Goal: Transaction & Acquisition: Book appointment/travel/reservation

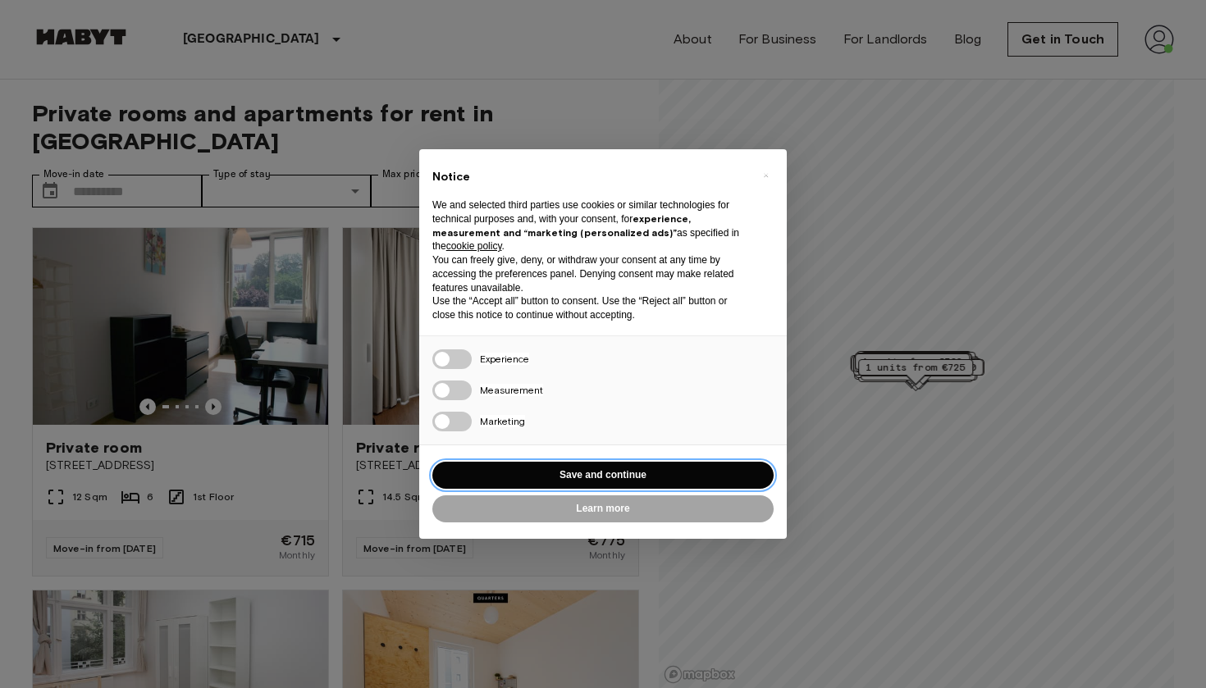
click at [553, 470] on button "Save and continue" at bounding box center [602, 475] width 341 height 27
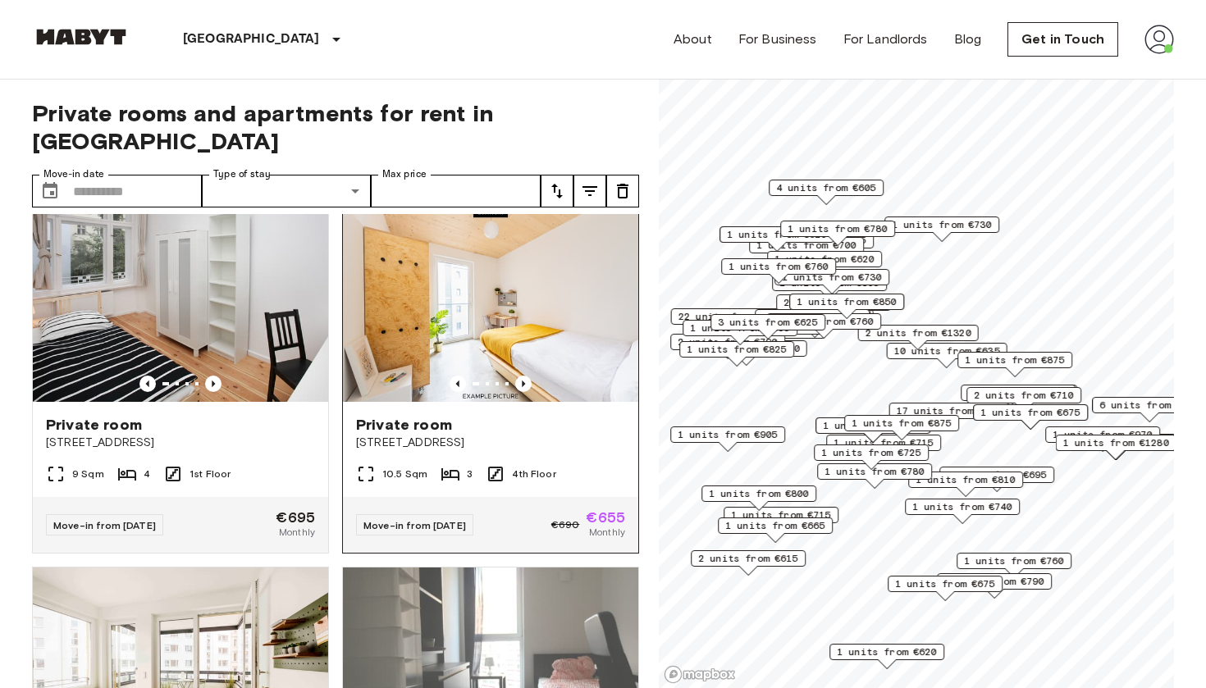
scroll to position [385, 0]
click at [524, 381] on icon "Previous image" at bounding box center [523, 384] width 3 height 7
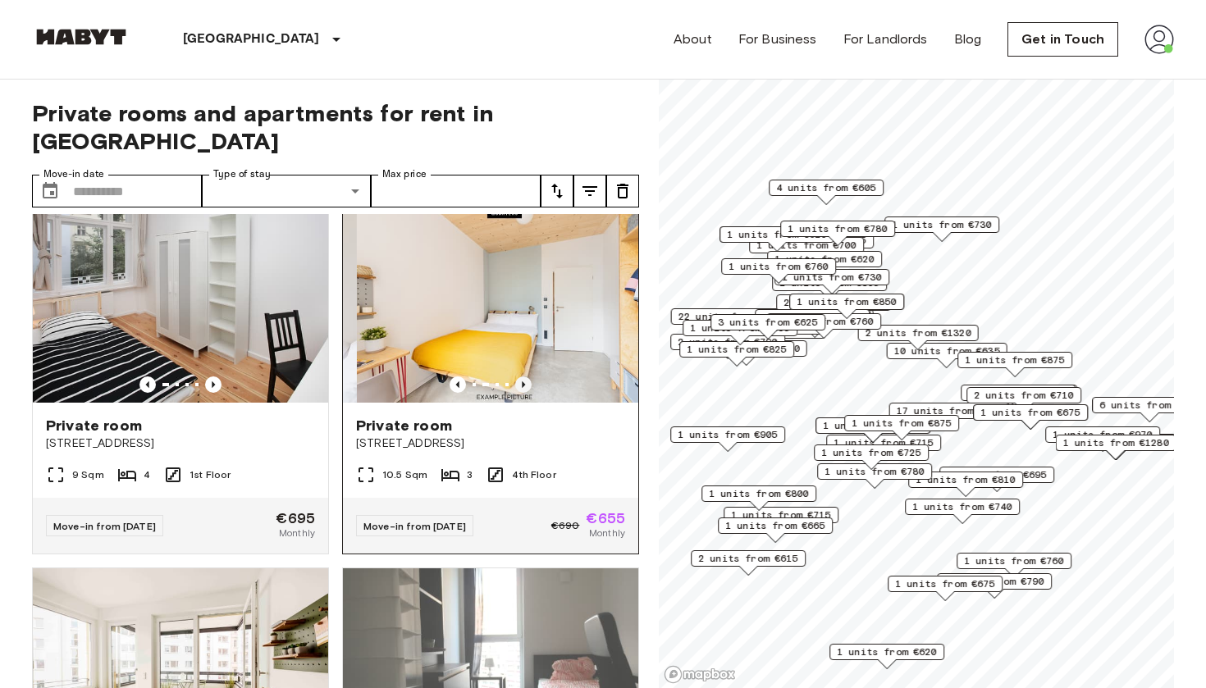
click at [524, 381] on icon "Previous image" at bounding box center [523, 384] width 3 height 7
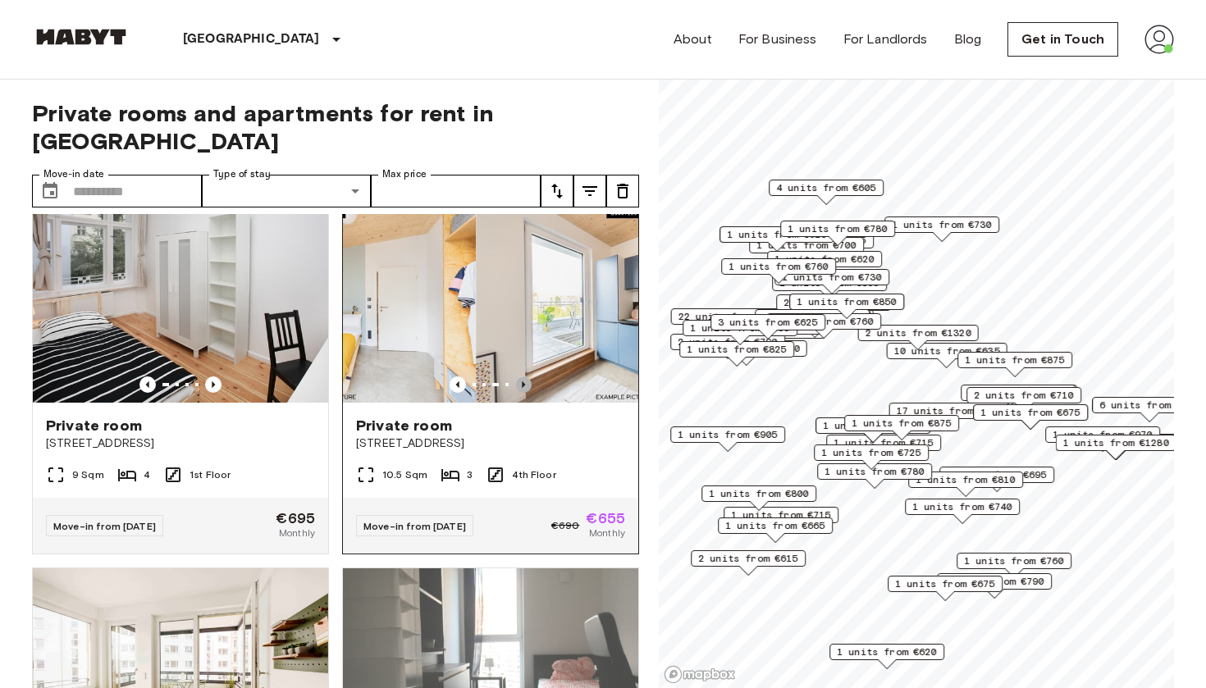
click at [524, 381] on icon "Previous image" at bounding box center [523, 384] width 3 height 7
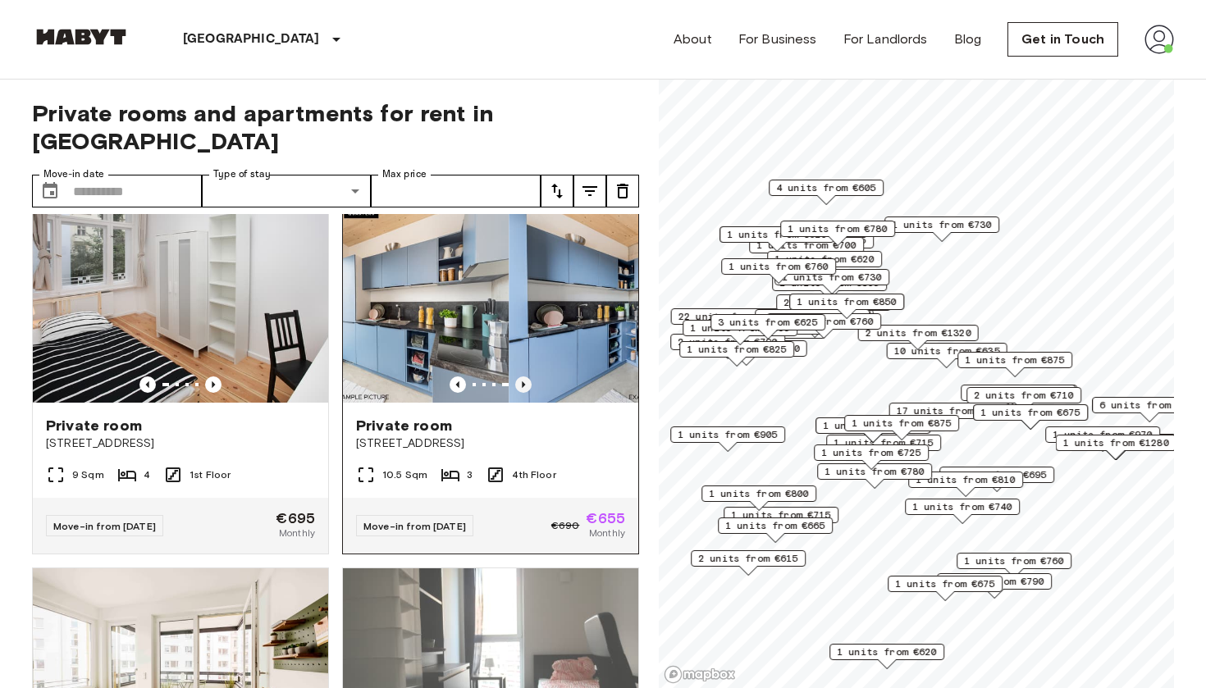
click at [524, 381] on icon "Previous image" at bounding box center [523, 384] width 3 height 7
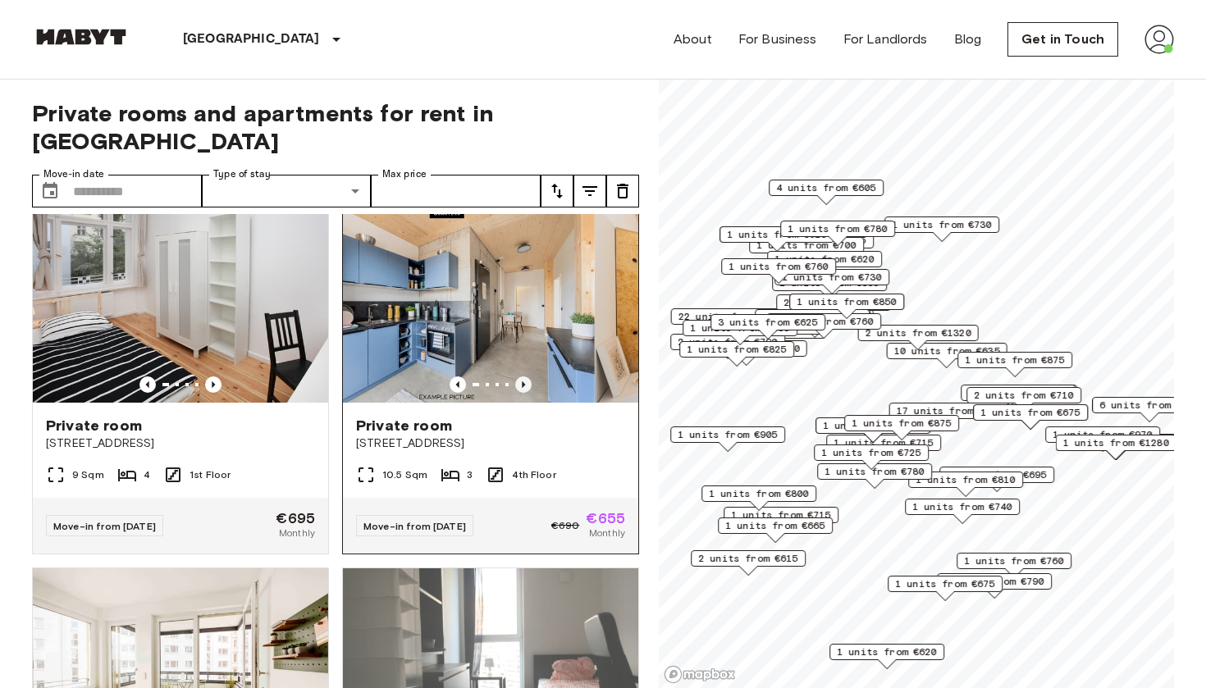
click at [524, 381] on icon "Previous image" at bounding box center [523, 384] width 3 height 7
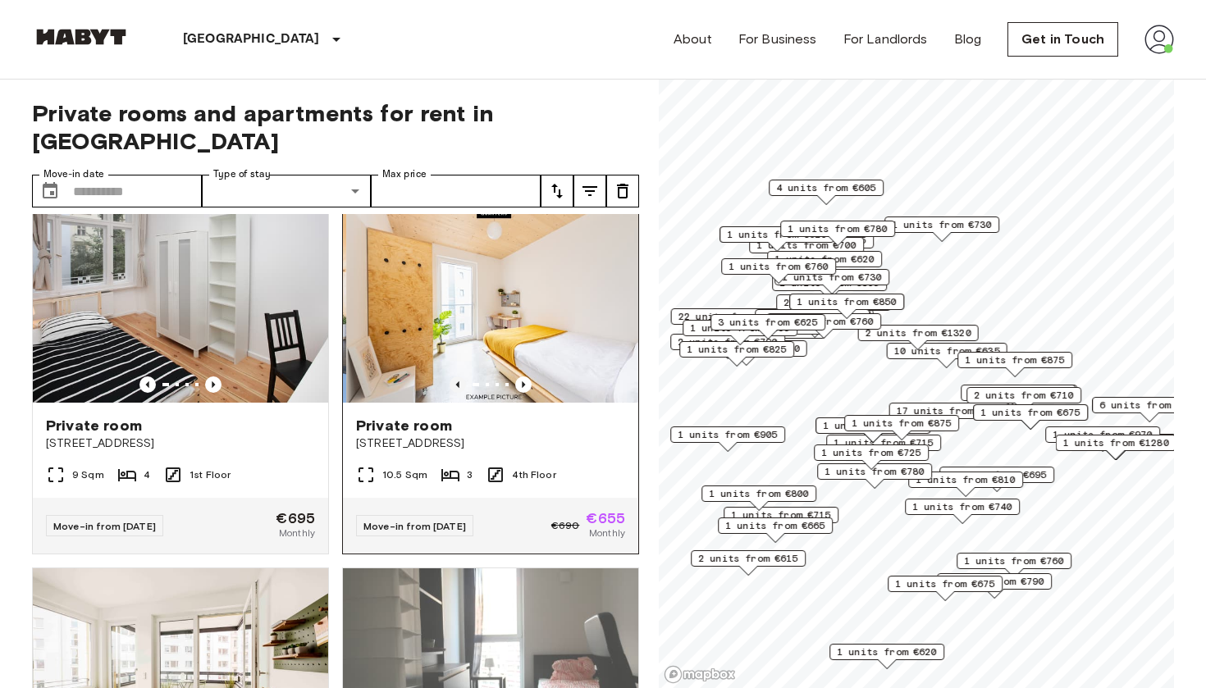
click at [458, 376] on icon "Previous image" at bounding box center [457, 384] width 16 height 16
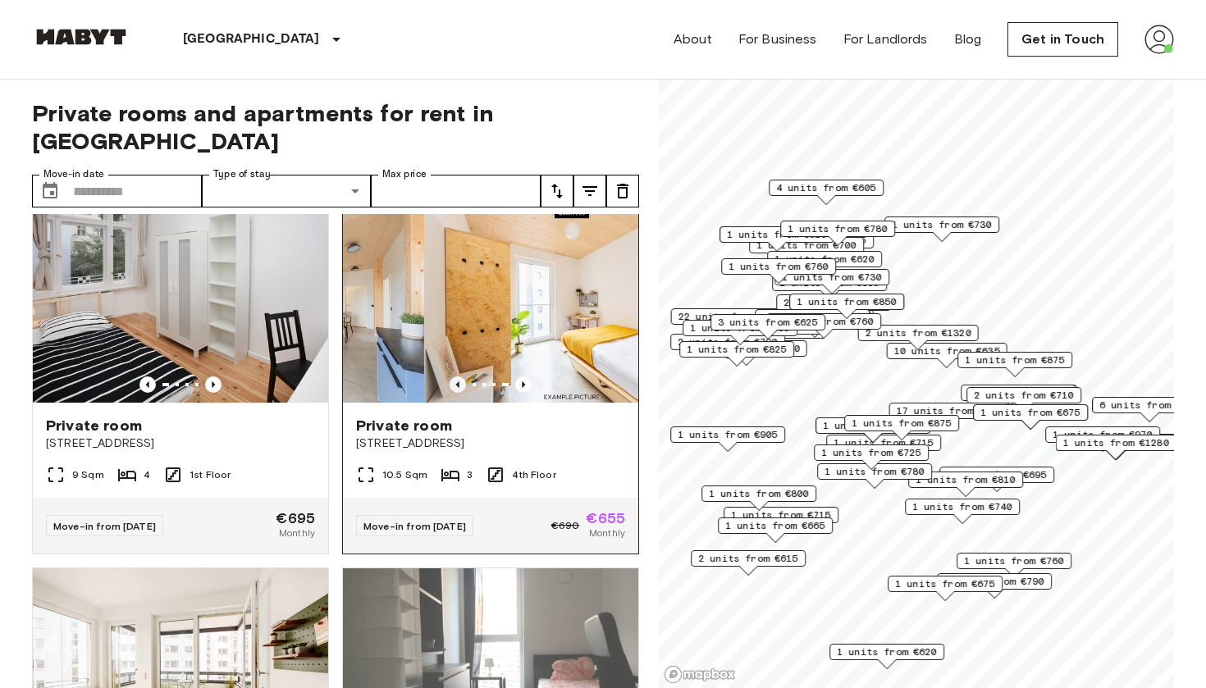
click at [458, 376] on icon "Previous image" at bounding box center [457, 384] width 16 height 16
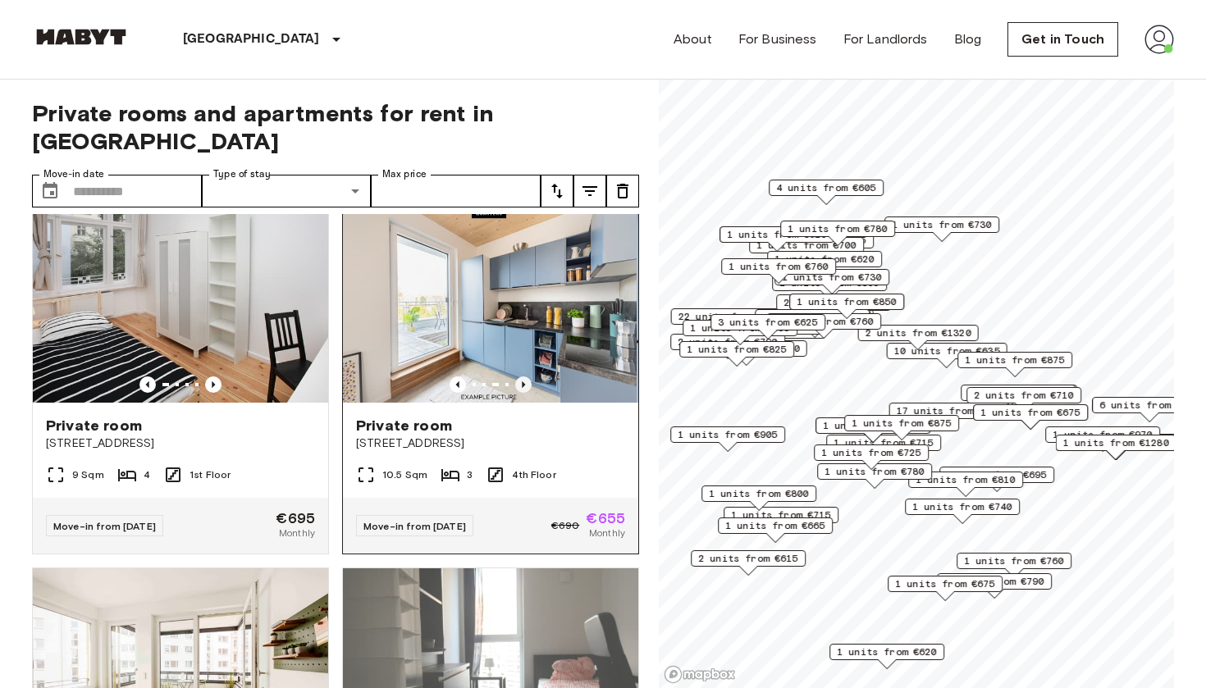
click at [519, 376] on icon "Previous image" at bounding box center [523, 384] width 16 height 16
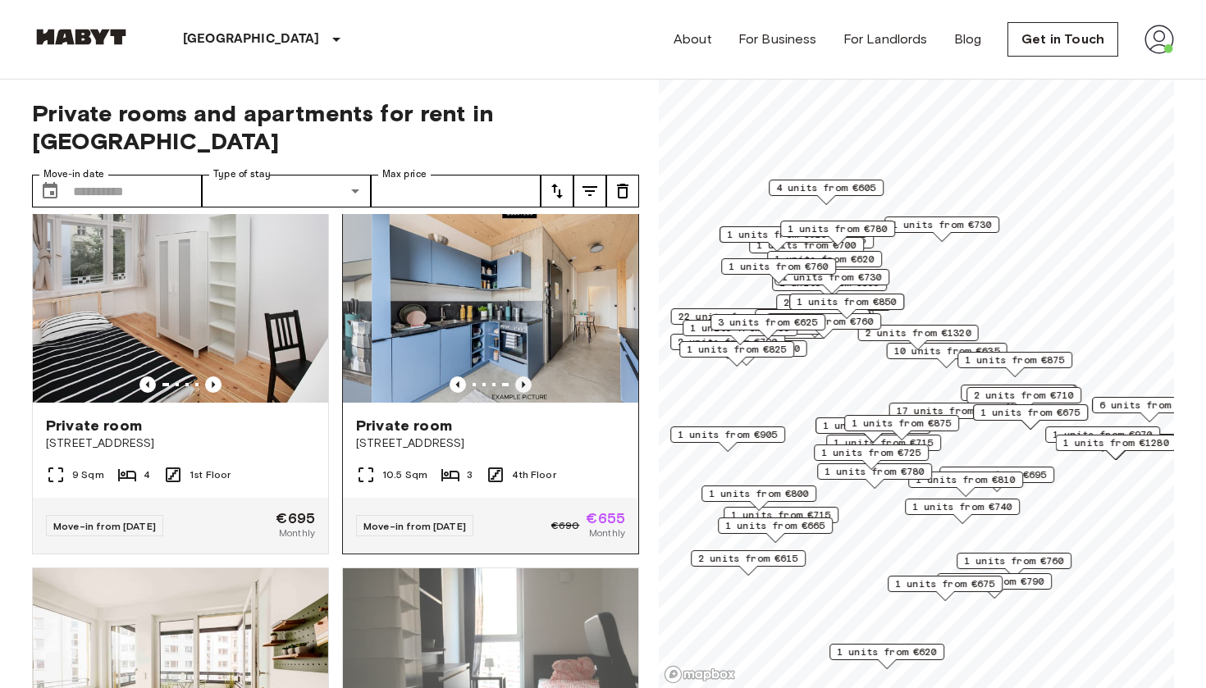
click at [519, 376] on icon "Previous image" at bounding box center [523, 384] width 16 height 16
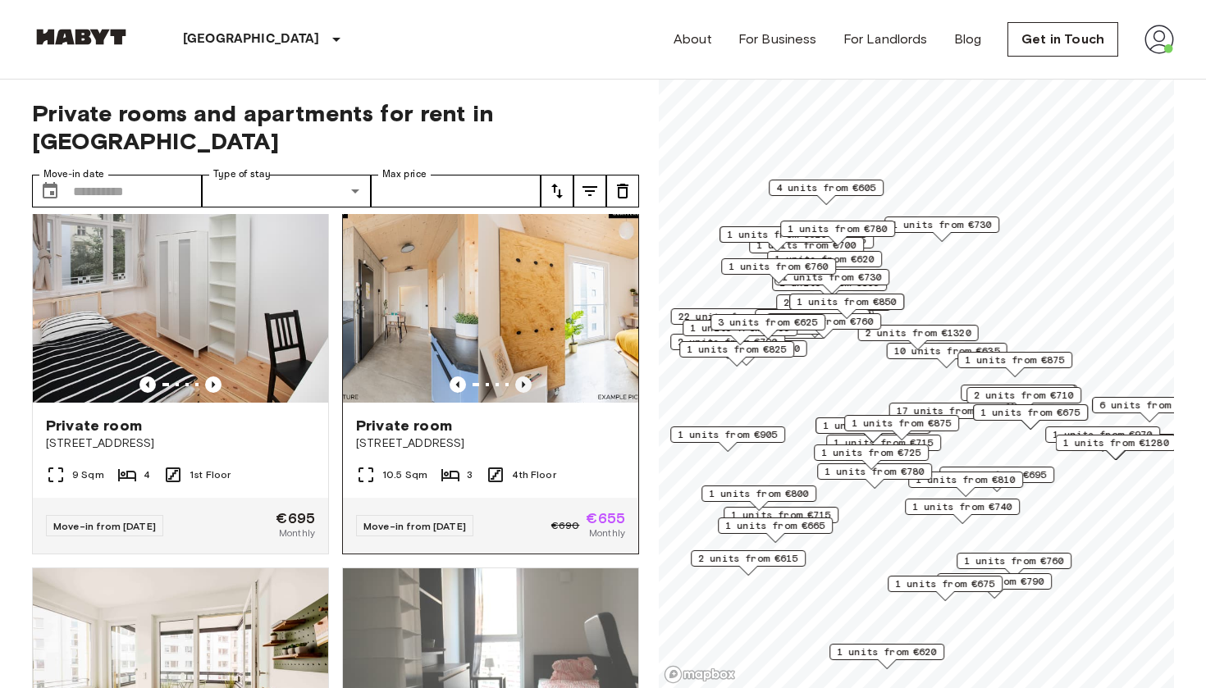
click at [519, 376] on icon "Previous image" at bounding box center [523, 384] width 16 height 16
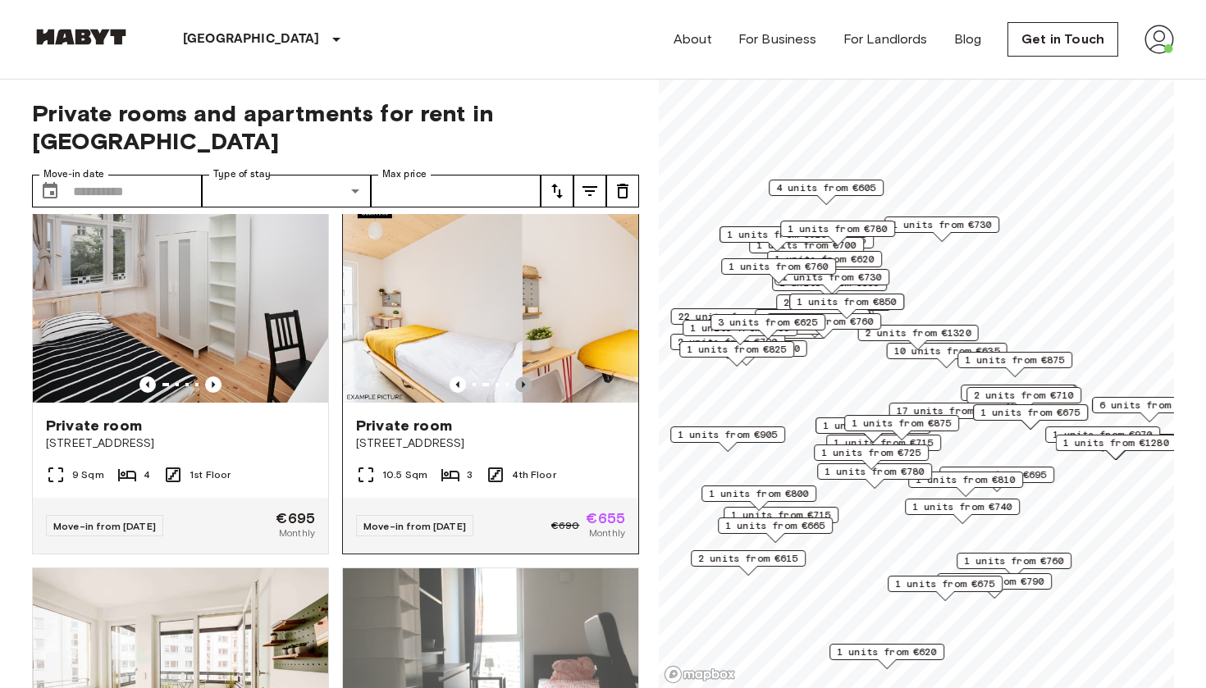
click at [519, 376] on icon "Previous image" at bounding box center [523, 384] width 16 height 16
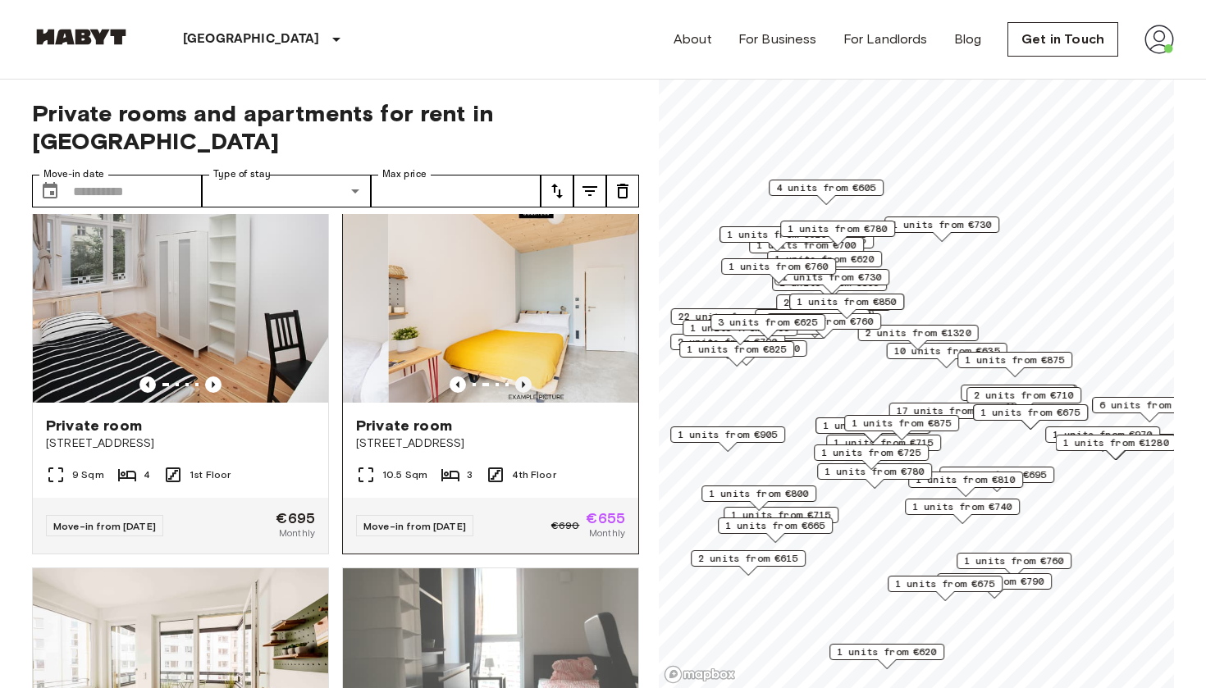
click at [519, 376] on icon "Previous image" at bounding box center [523, 384] width 16 height 16
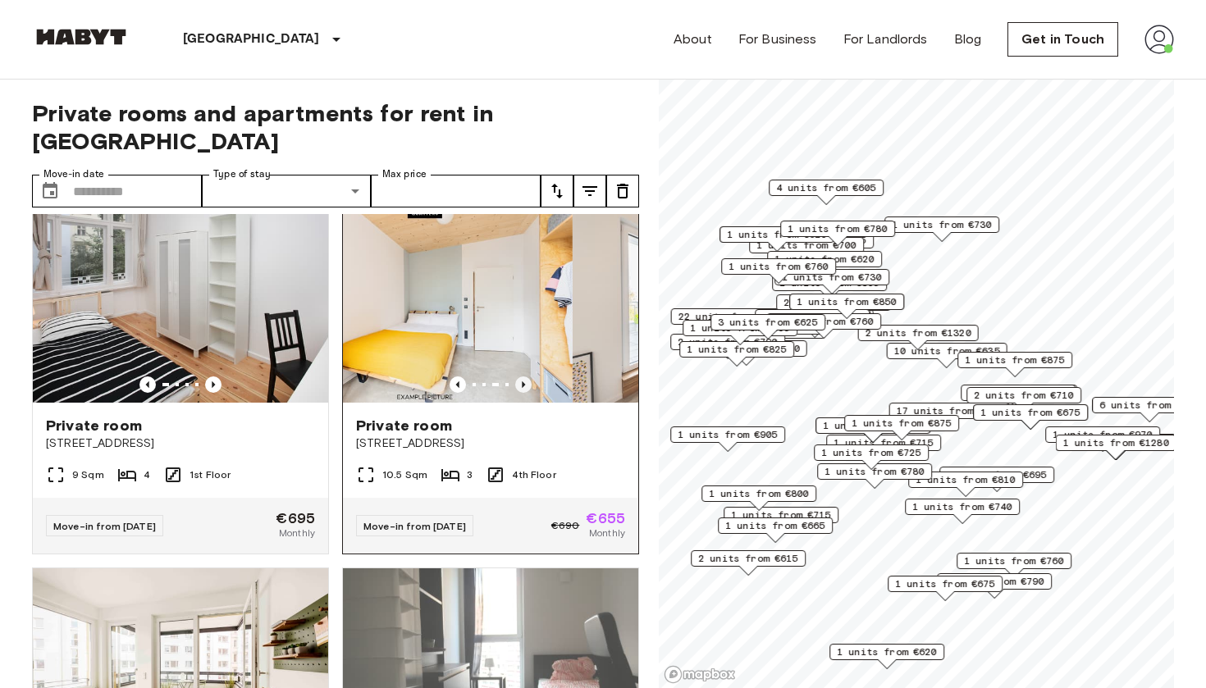
click at [519, 376] on icon "Previous image" at bounding box center [523, 384] width 16 height 16
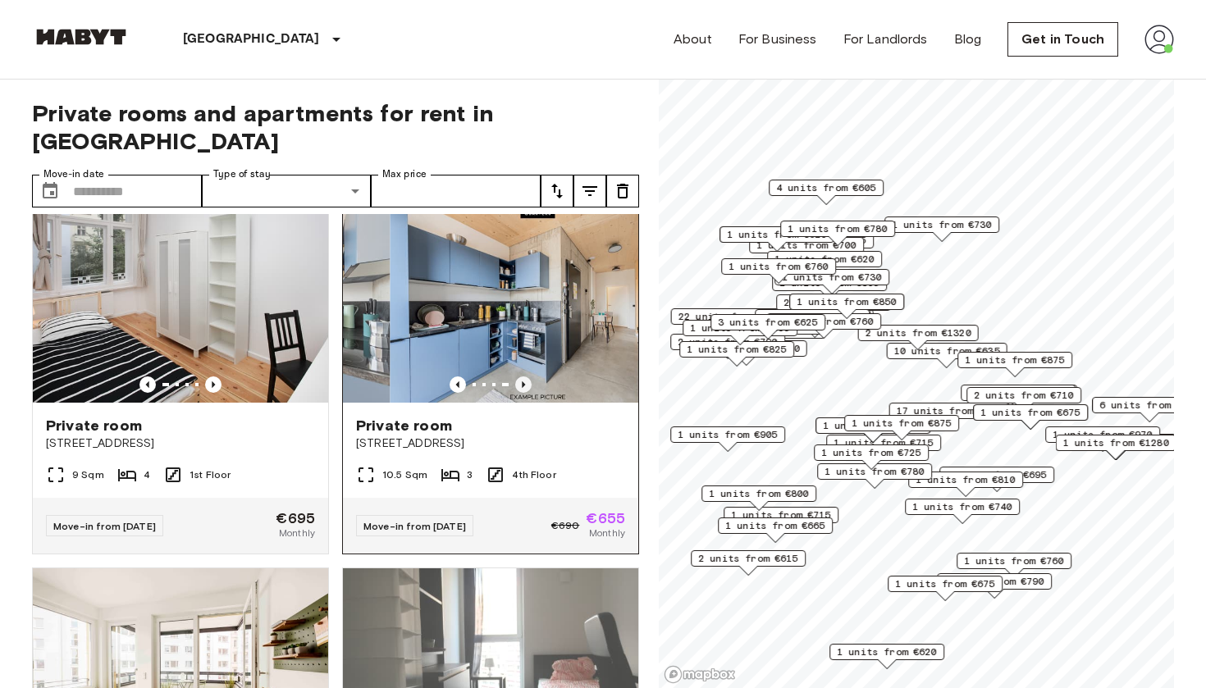
click at [519, 376] on icon "Previous image" at bounding box center [523, 384] width 16 height 16
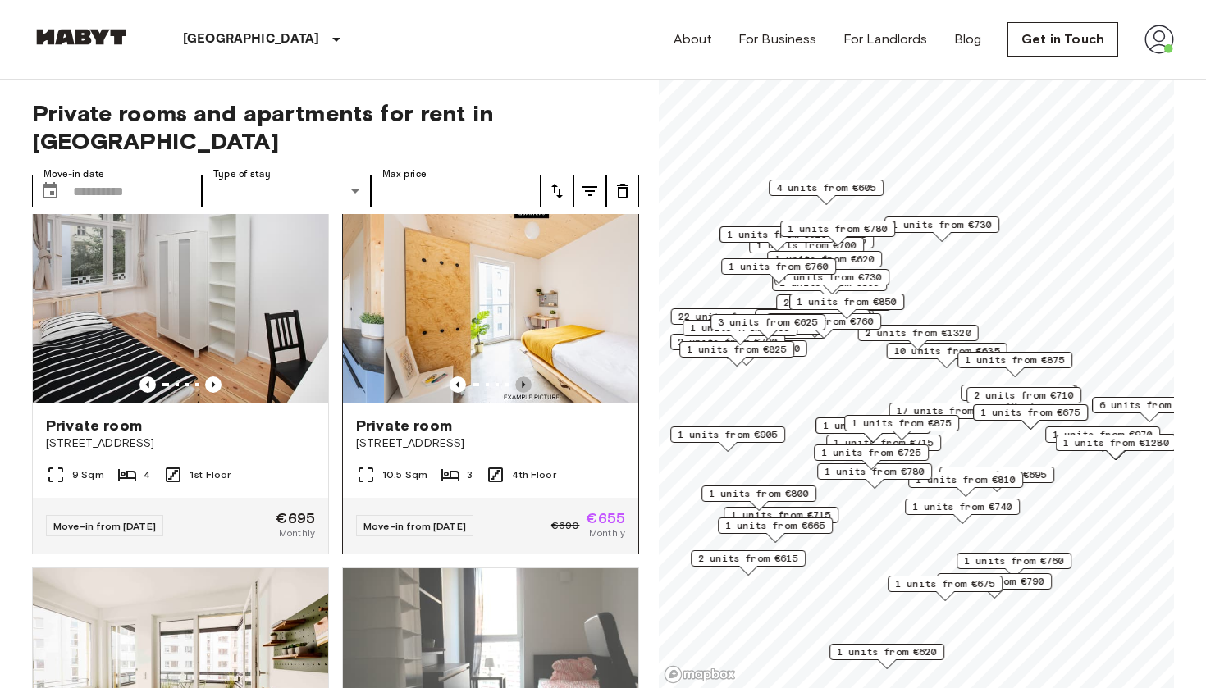
click at [519, 376] on icon "Previous image" at bounding box center [523, 384] width 16 height 16
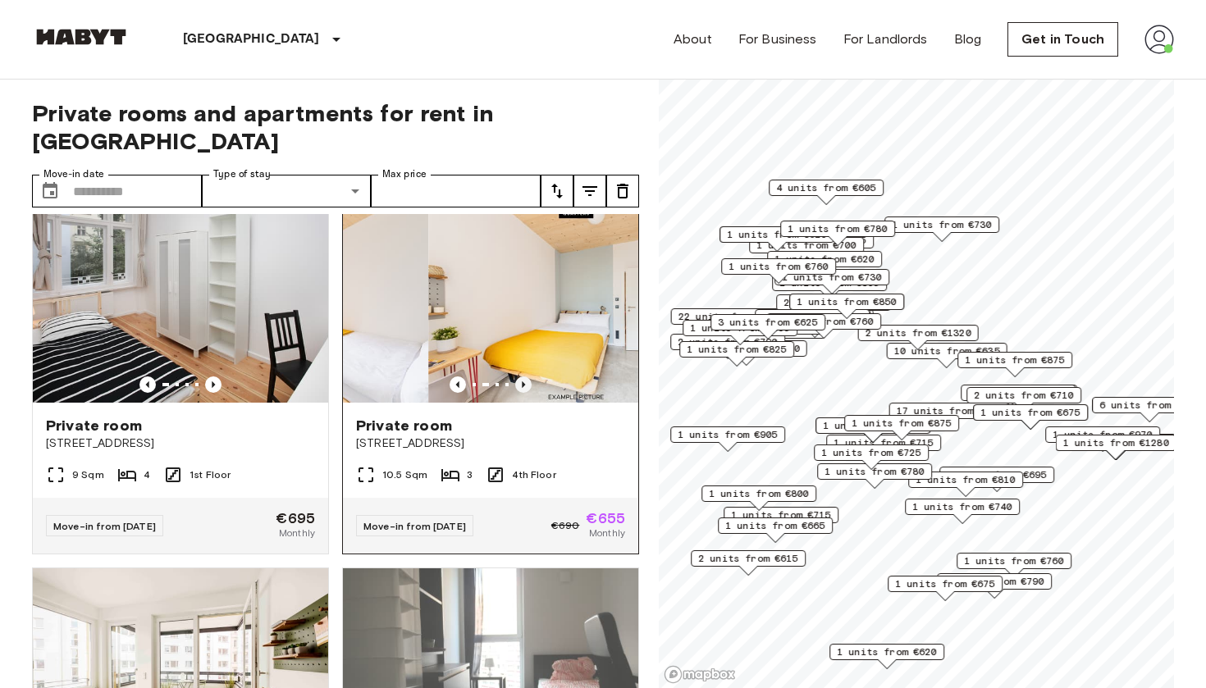
click at [519, 376] on icon "Previous image" at bounding box center [523, 384] width 16 height 16
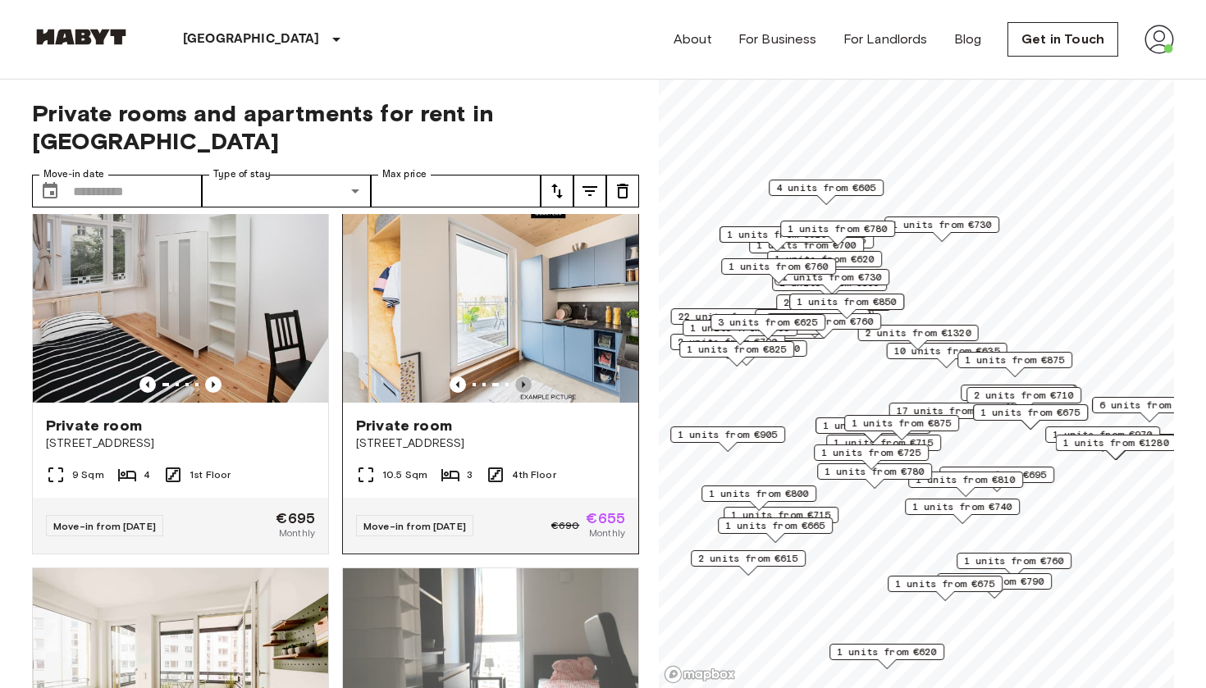
click at [519, 376] on icon "Previous image" at bounding box center [523, 384] width 16 height 16
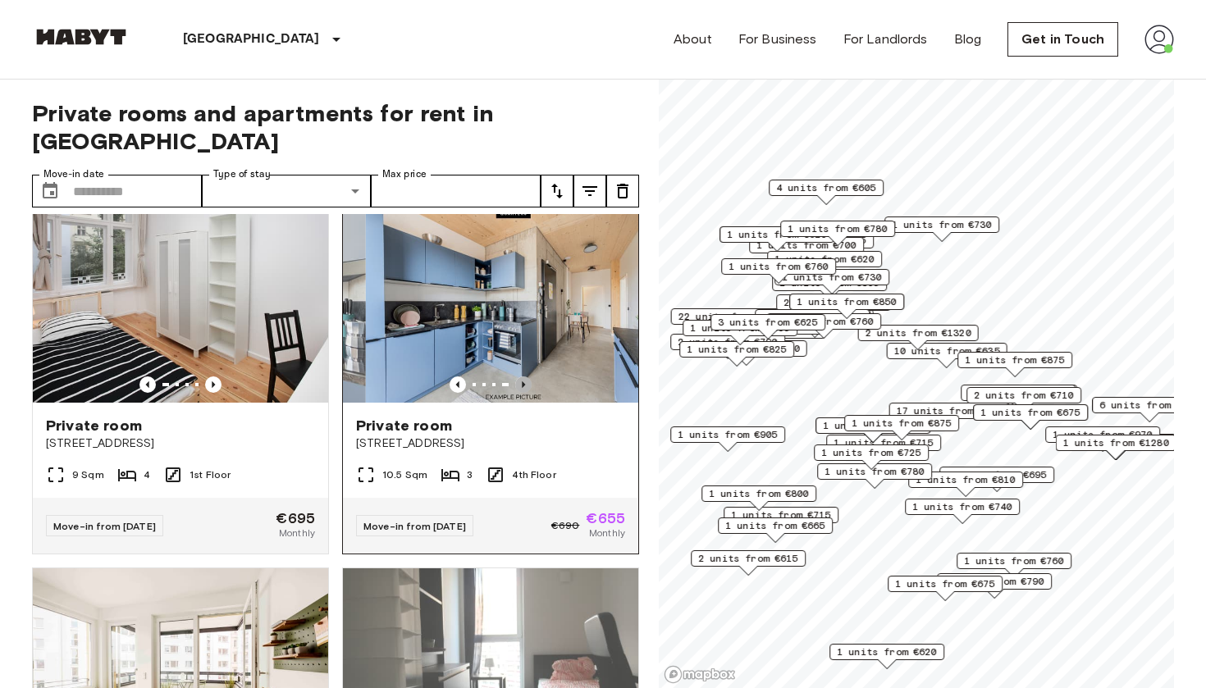
click at [519, 376] on icon "Previous image" at bounding box center [523, 384] width 16 height 16
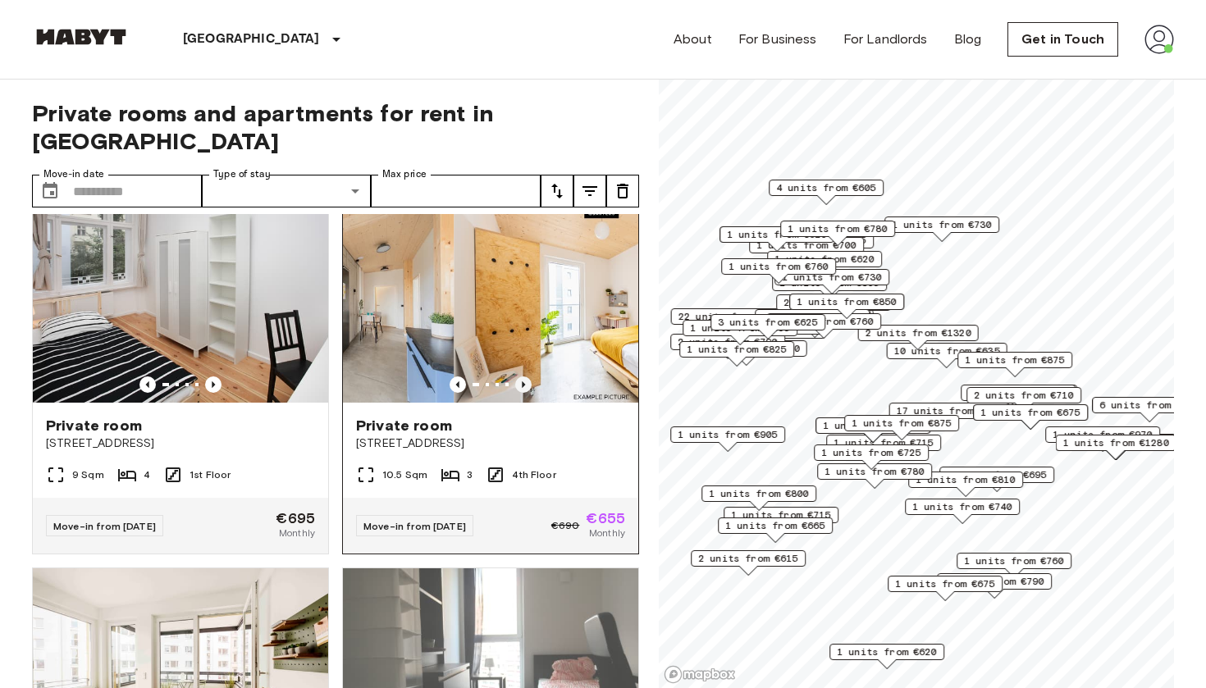
click at [519, 376] on icon "Previous image" at bounding box center [523, 384] width 16 height 16
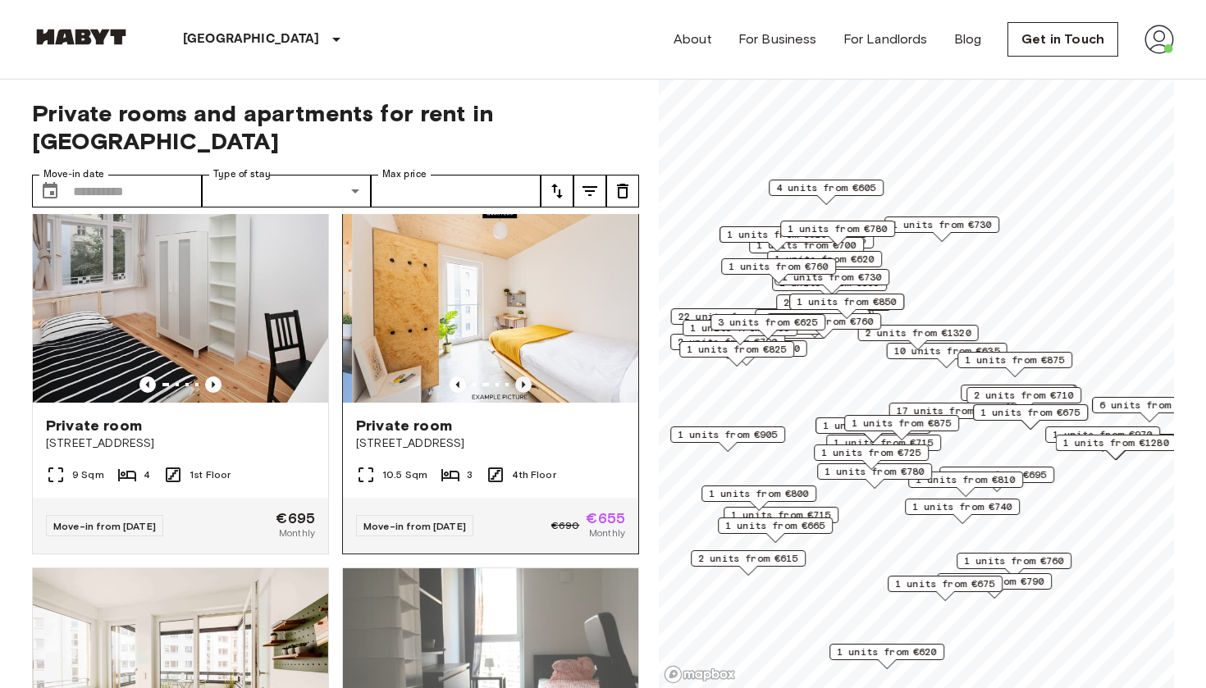
click at [519, 376] on icon "Previous image" at bounding box center [523, 384] width 16 height 16
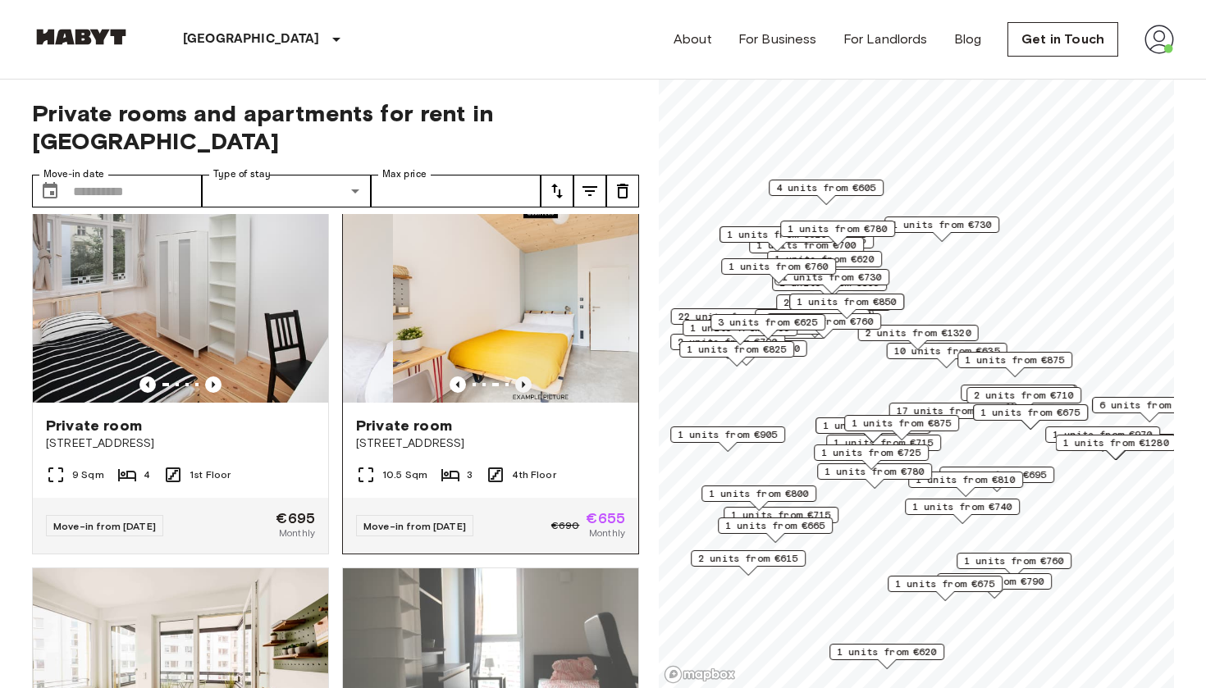
click at [519, 376] on icon "Previous image" at bounding box center [523, 384] width 16 height 16
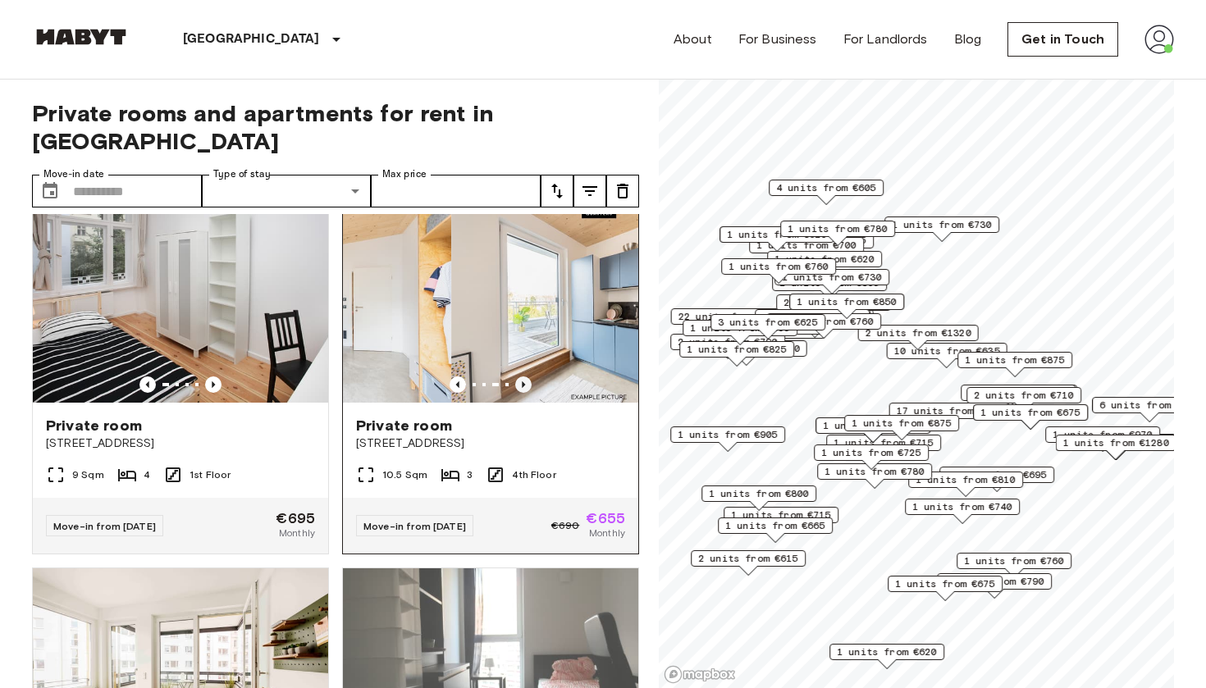
click at [519, 376] on icon "Previous image" at bounding box center [523, 384] width 16 height 16
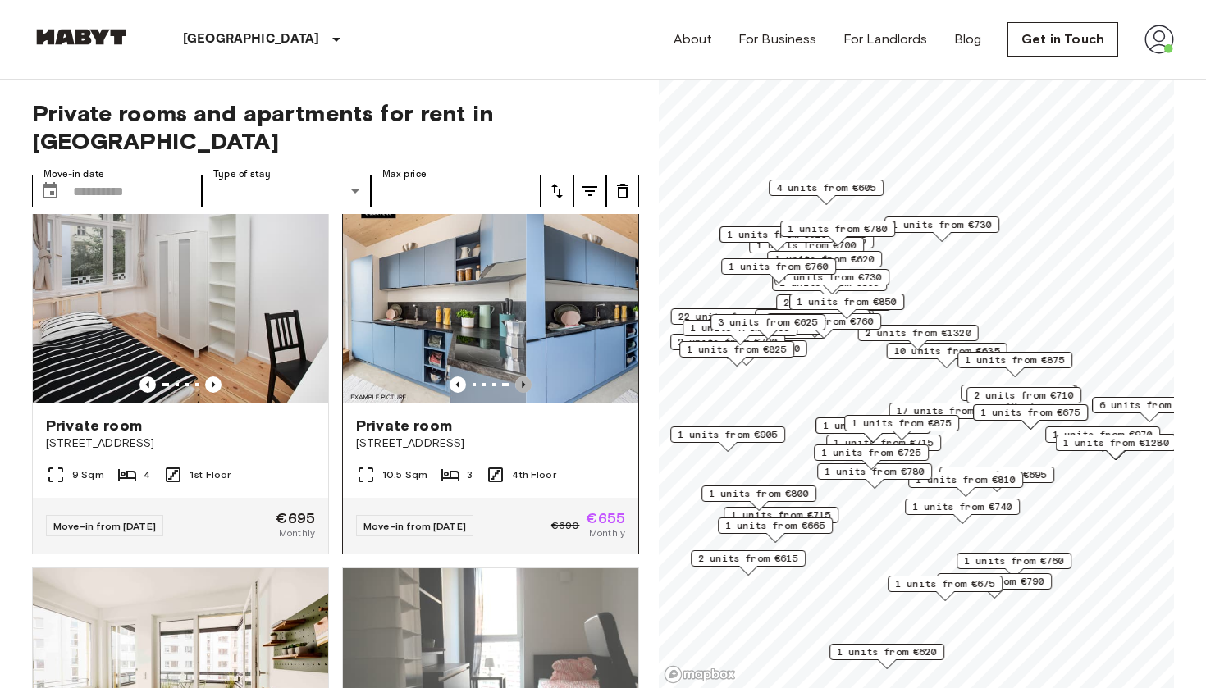
click at [519, 376] on icon "Previous image" at bounding box center [523, 384] width 16 height 16
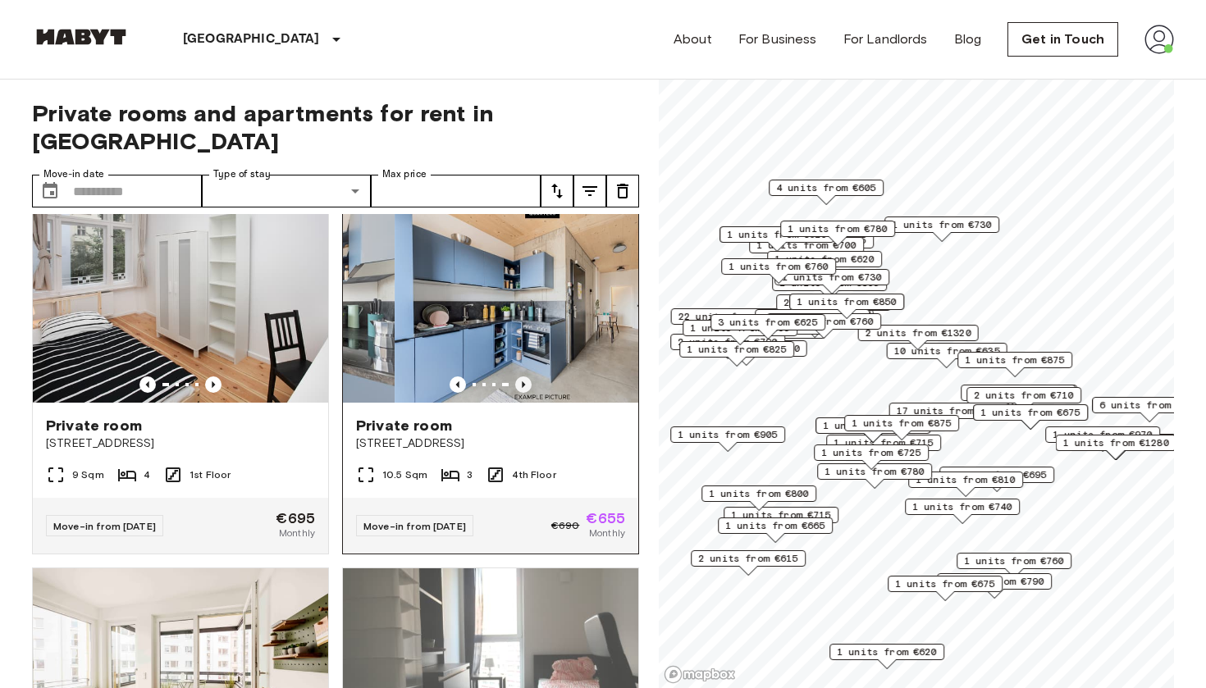
click at [519, 376] on icon "Previous image" at bounding box center [523, 384] width 16 height 16
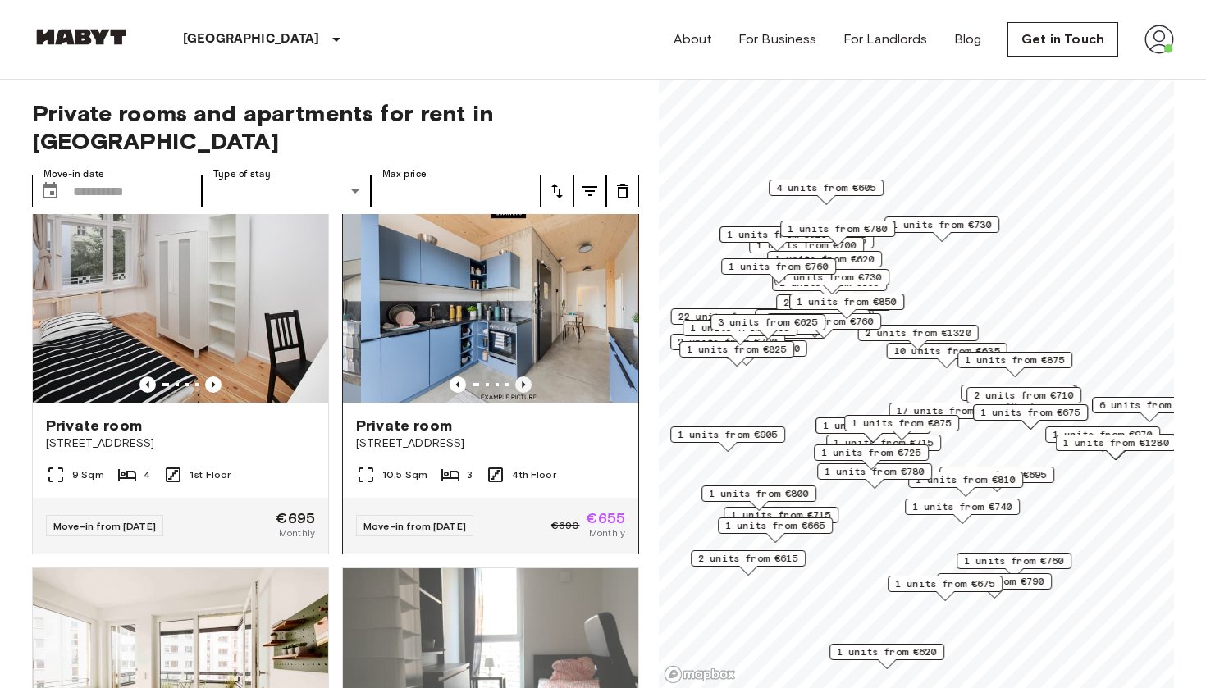
click at [519, 376] on icon "Previous image" at bounding box center [523, 384] width 16 height 16
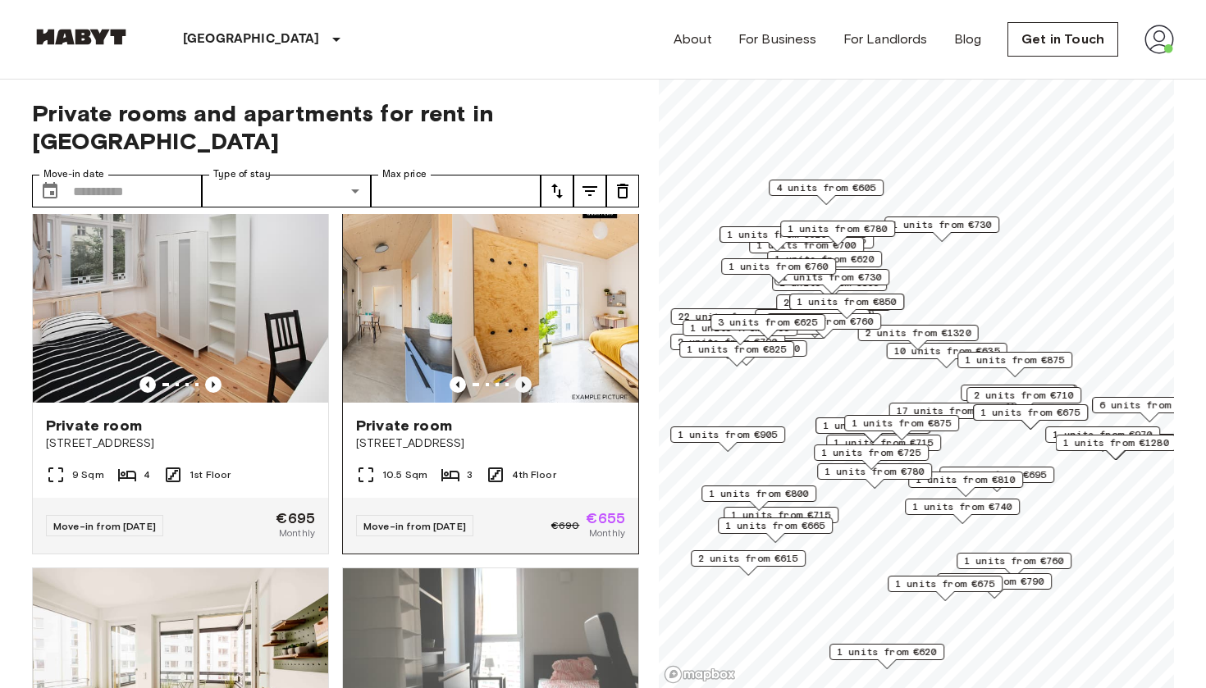
click at [519, 376] on icon "Previous image" at bounding box center [523, 384] width 16 height 16
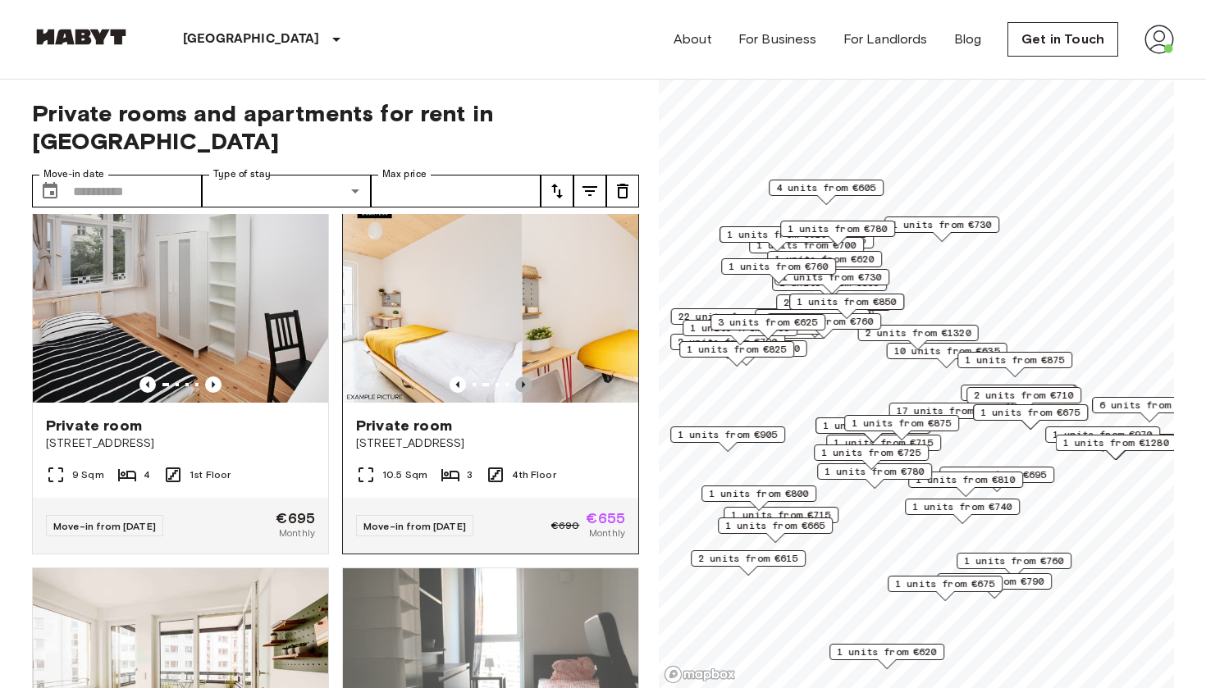
click at [519, 376] on icon "Previous image" at bounding box center [523, 384] width 16 height 16
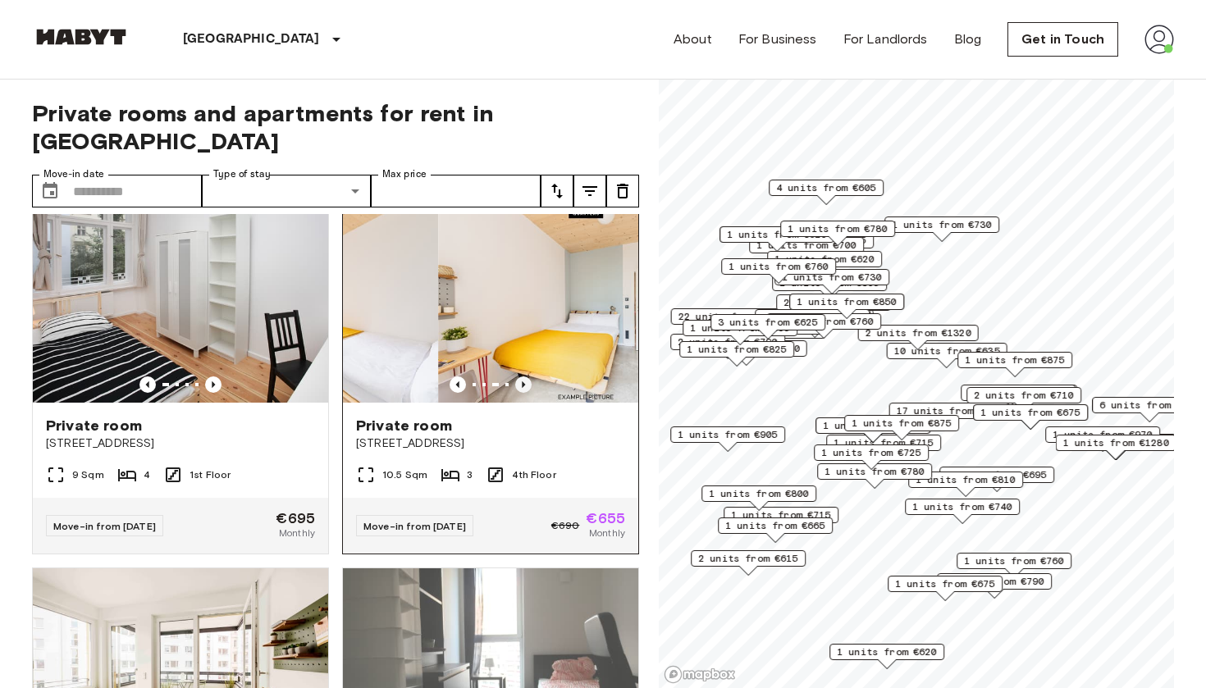
click at [519, 376] on icon "Previous image" at bounding box center [523, 384] width 16 height 16
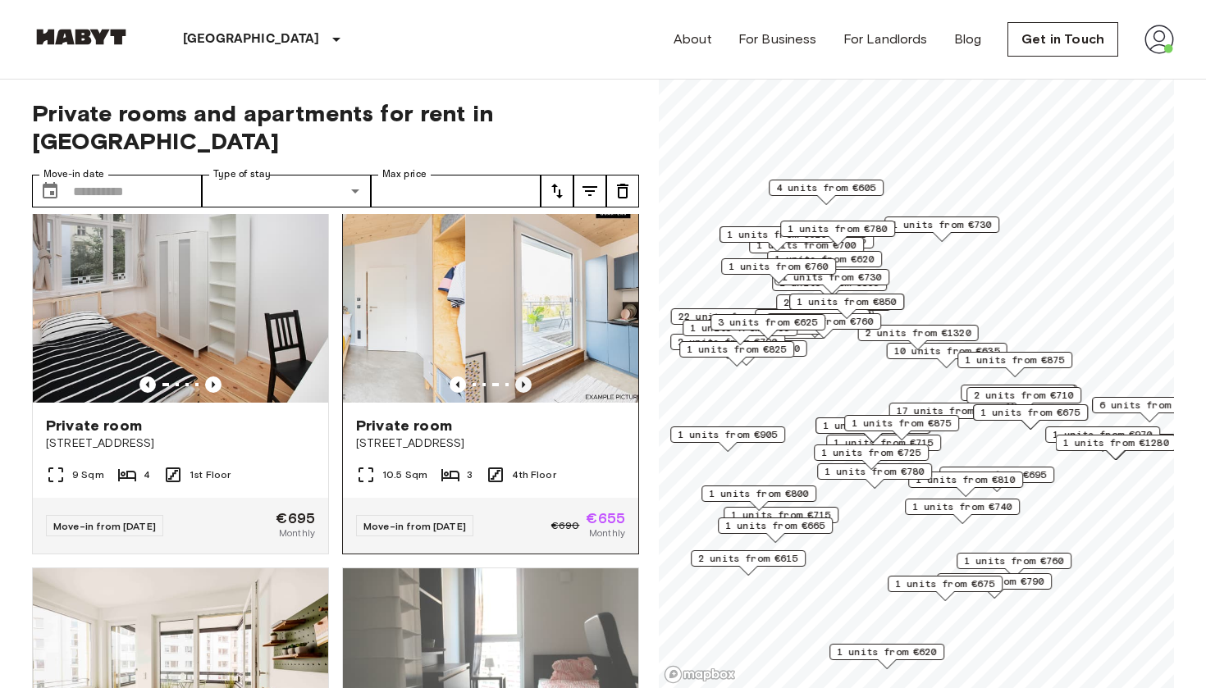
click at [519, 376] on icon "Previous image" at bounding box center [523, 384] width 16 height 16
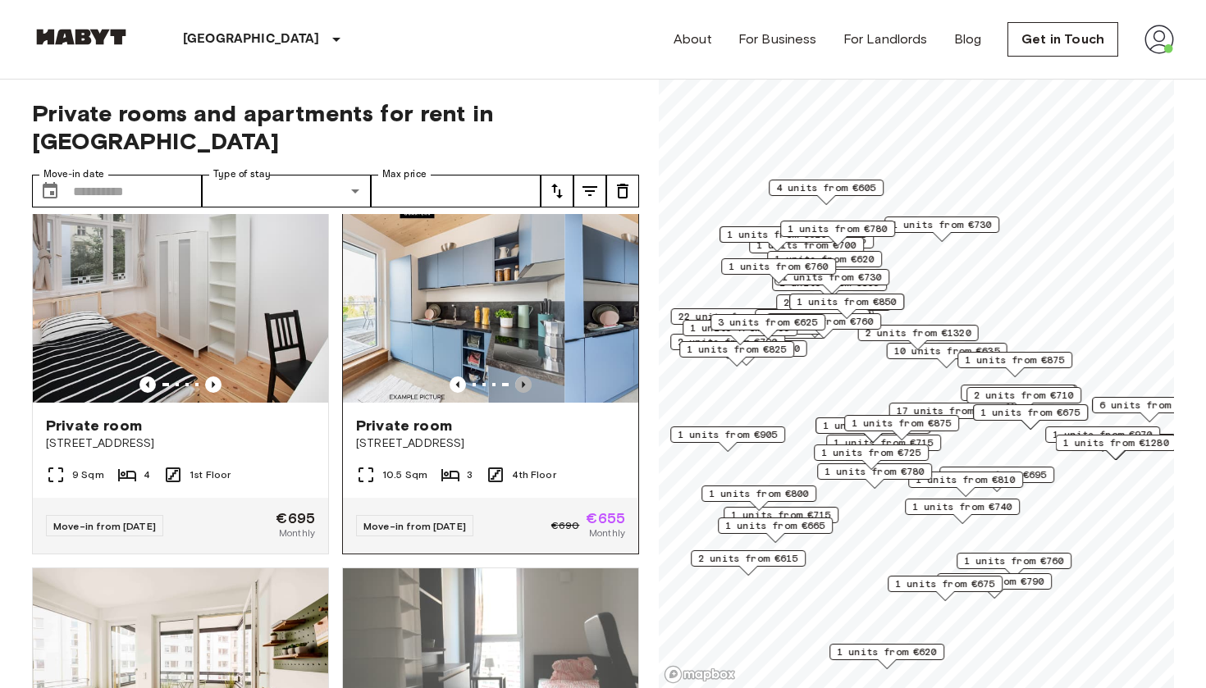
click at [519, 376] on icon "Previous image" at bounding box center [523, 384] width 16 height 16
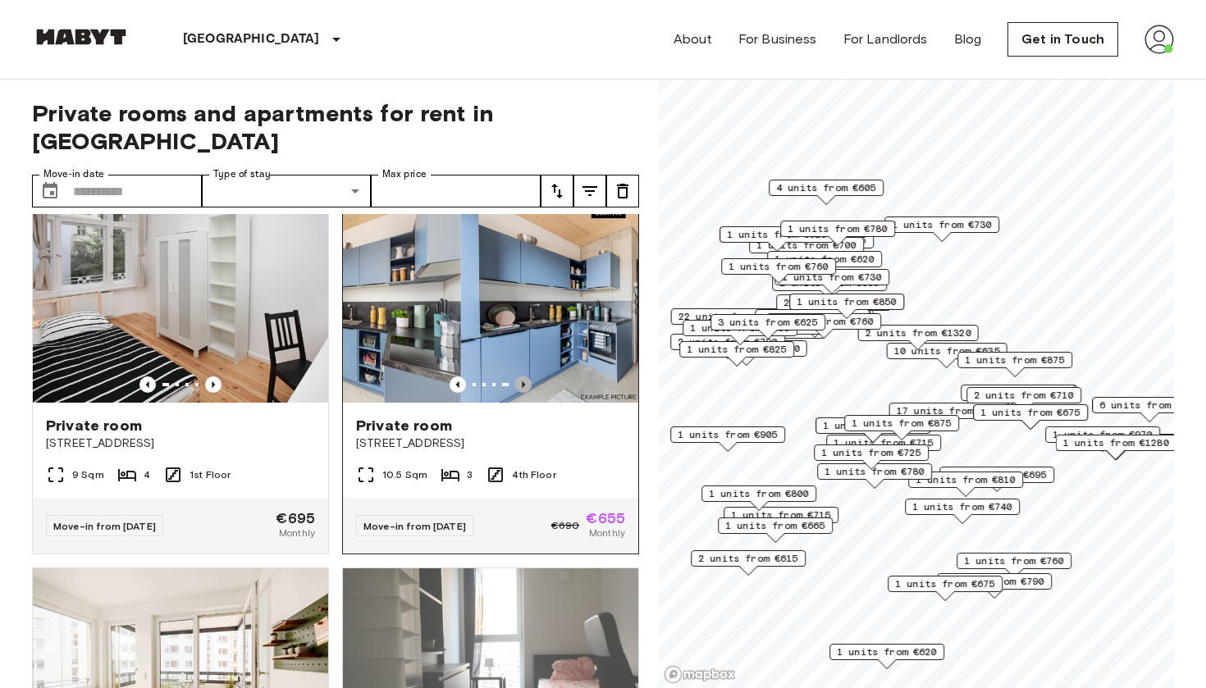
click at [519, 376] on icon "Previous image" at bounding box center [523, 384] width 16 height 16
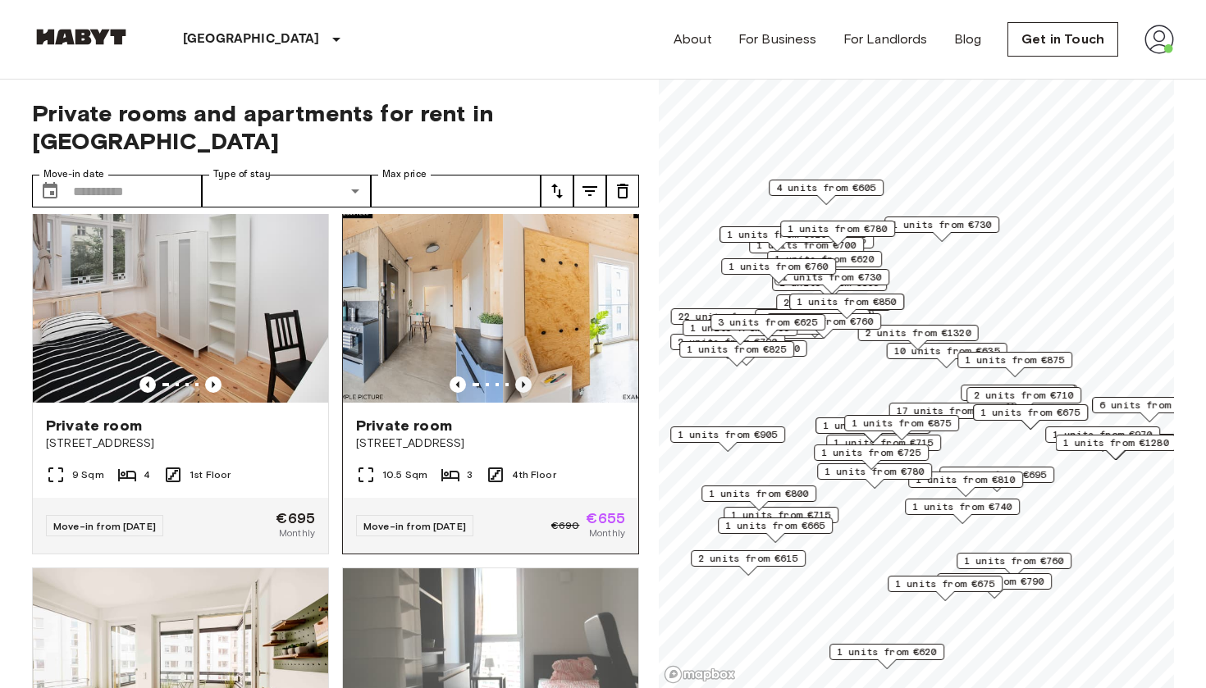
click at [519, 376] on icon "Previous image" at bounding box center [523, 384] width 16 height 16
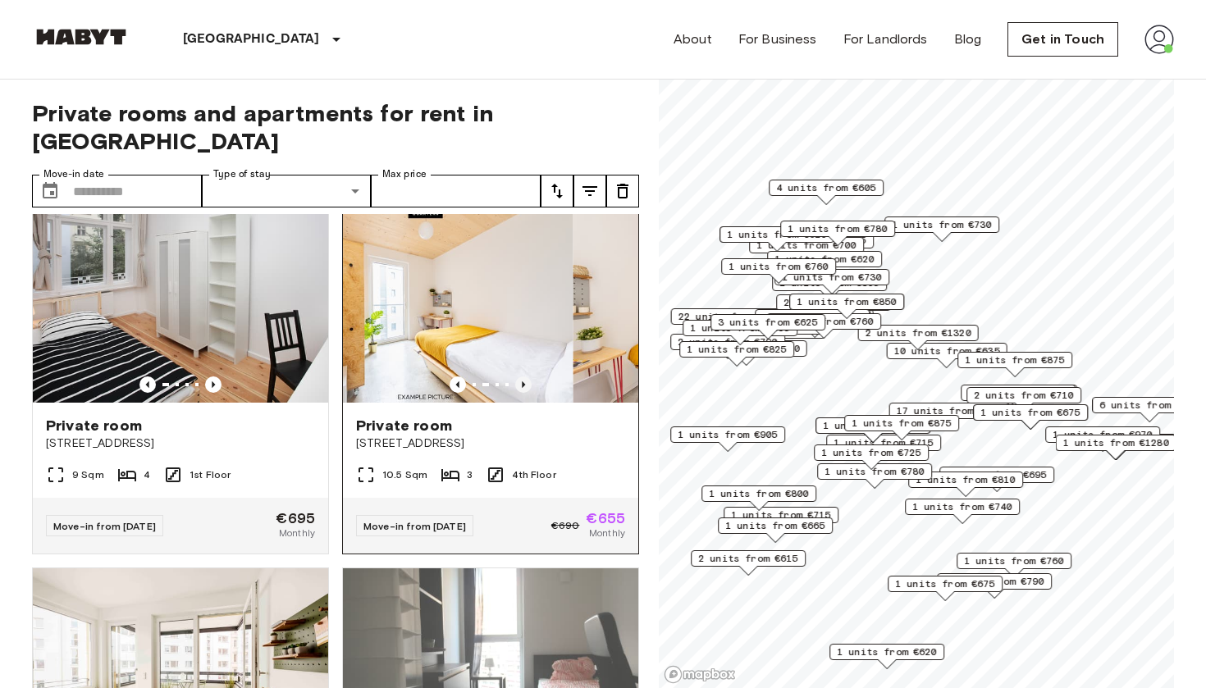
click at [519, 376] on icon "Previous image" at bounding box center [523, 384] width 16 height 16
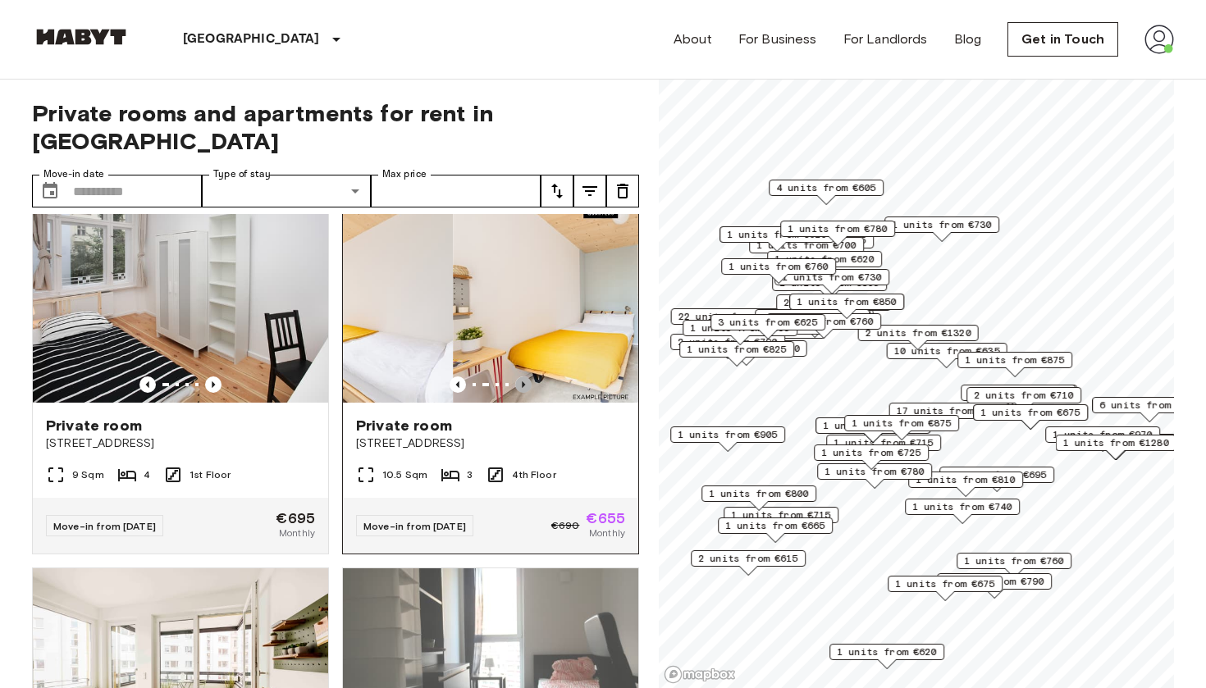
click at [519, 376] on icon "Previous image" at bounding box center [523, 384] width 16 height 16
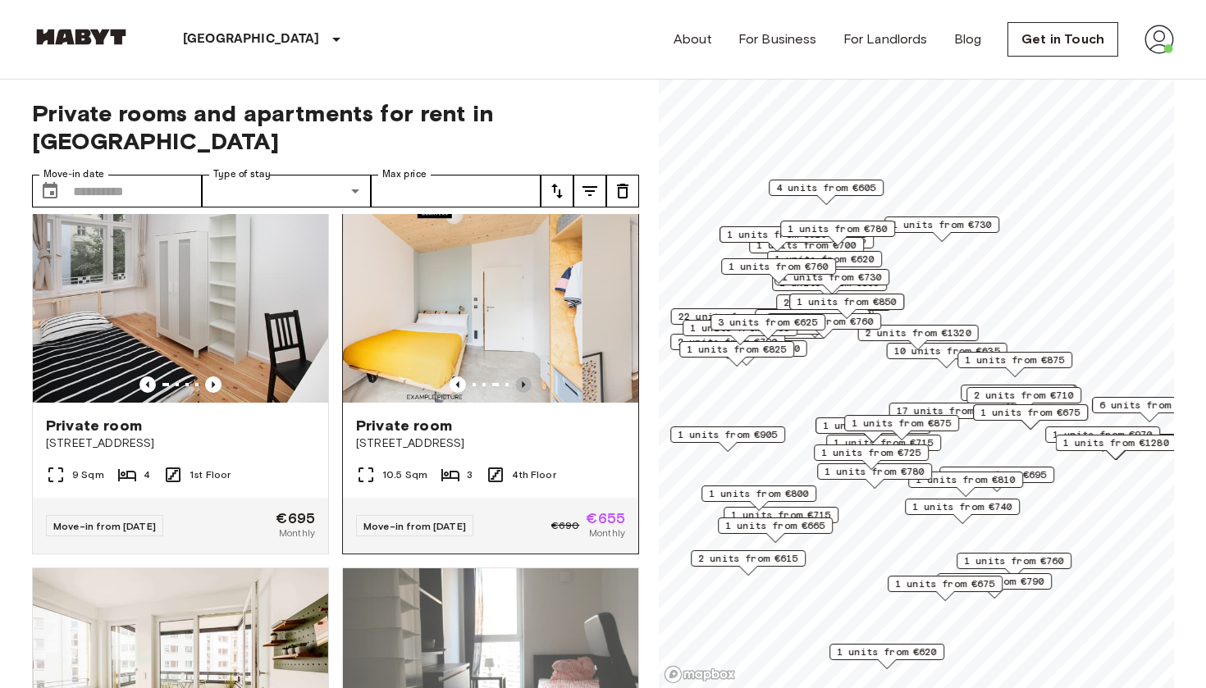
click at [519, 376] on icon "Previous image" at bounding box center [523, 384] width 16 height 16
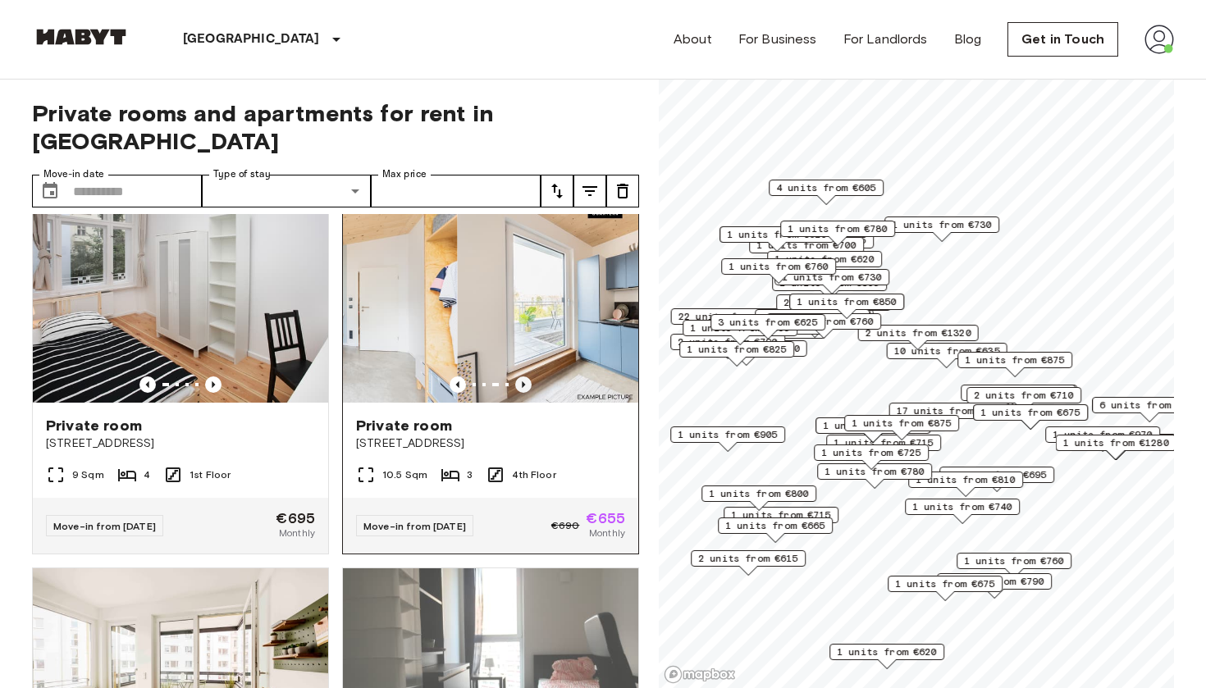
click at [519, 376] on icon "Previous image" at bounding box center [523, 384] width 16 height 16
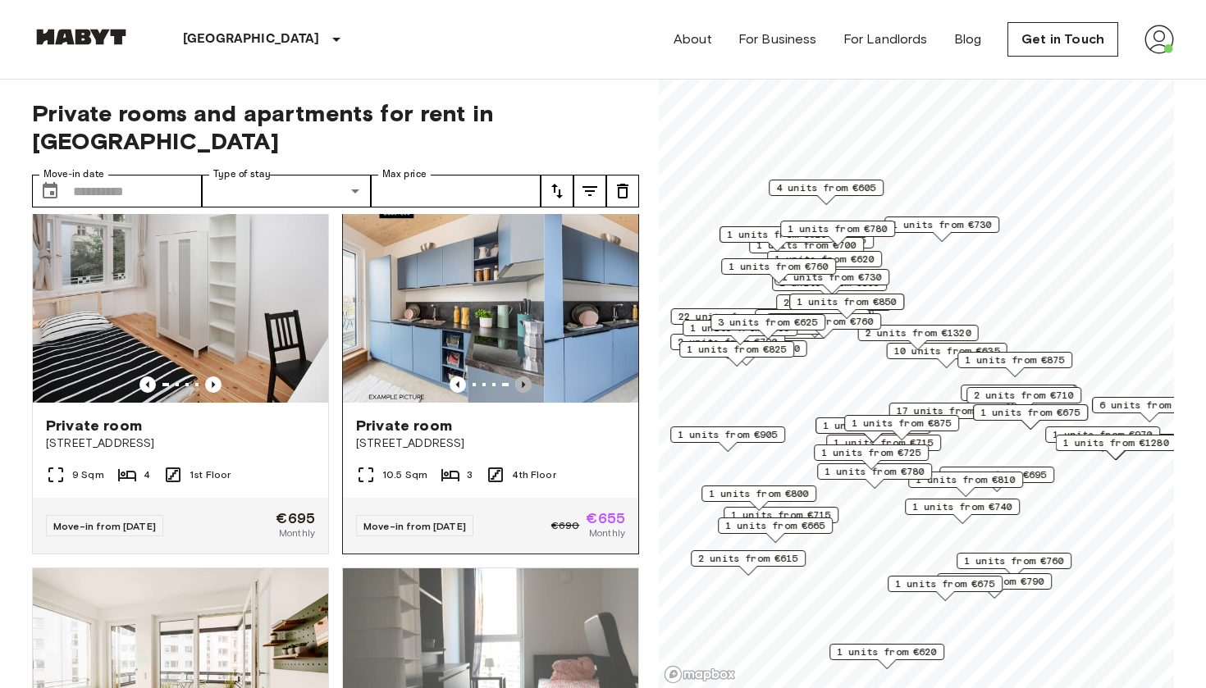
click at [519, 376] on icon "Previous image" at bounding box center [523, 384] width 16 height 16
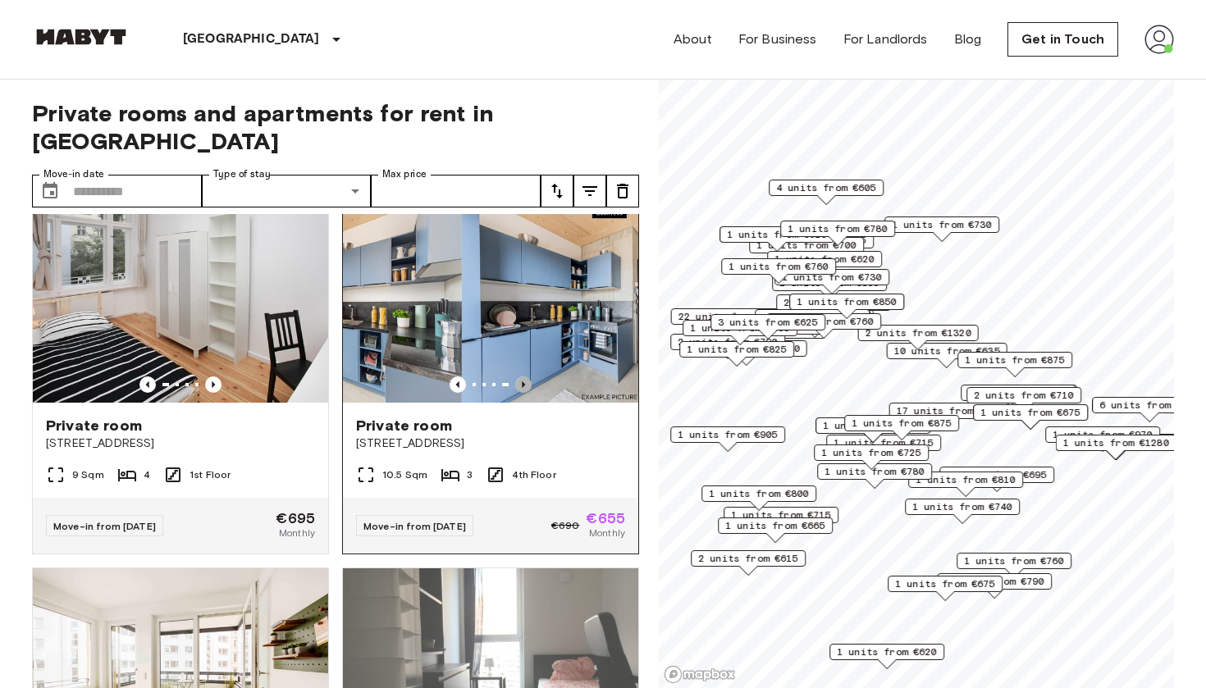
click at [519, 376] on icon "Previous image" at bounding box center [523, 384] width 16 height 16
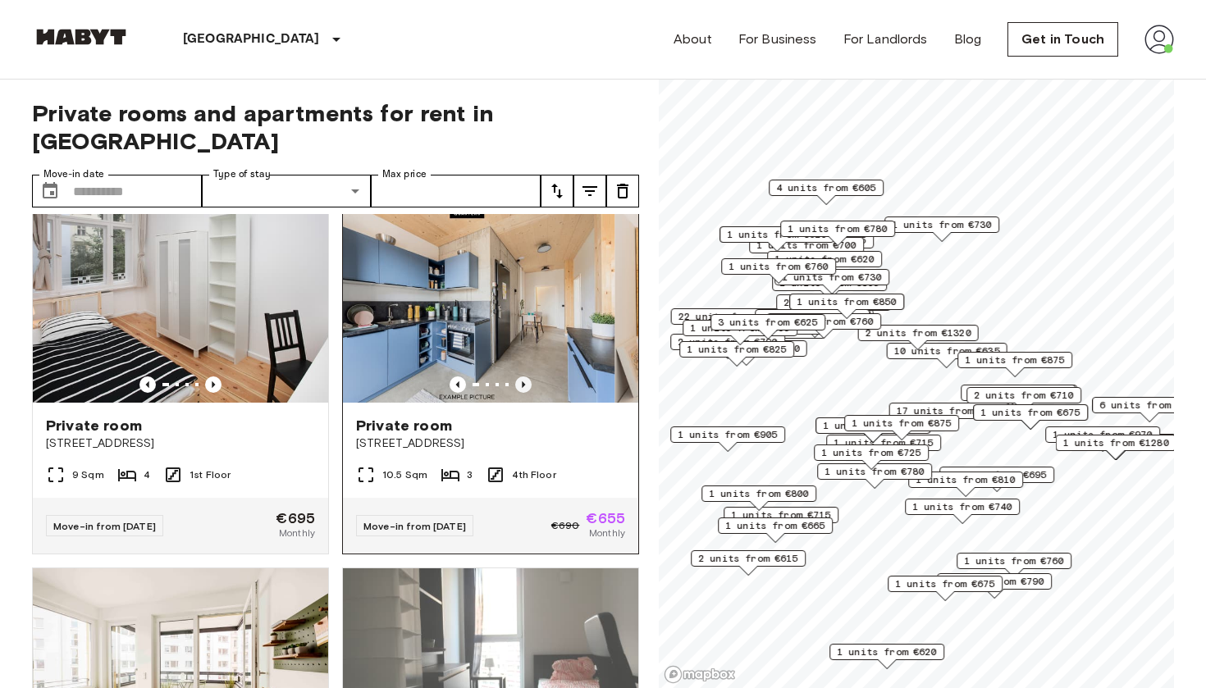
click at [519, 376] on icon "Previous image" at bounding box center [523, 384] width 16 height 16
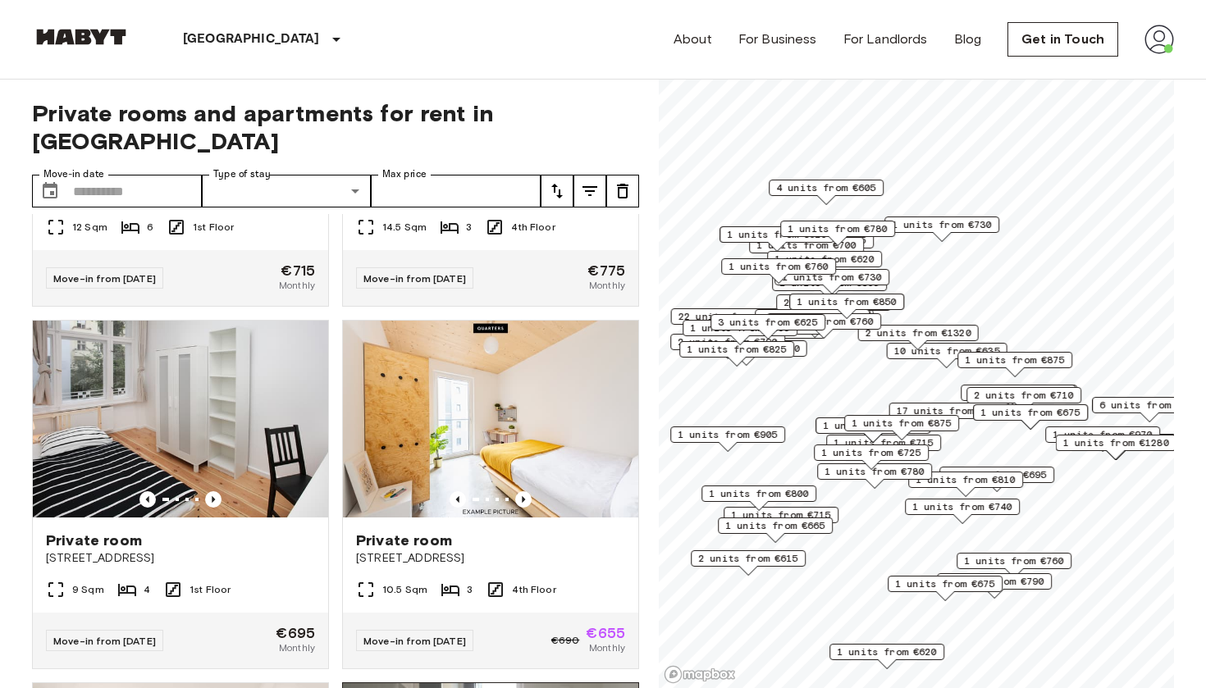
scroll to position [267, 0]
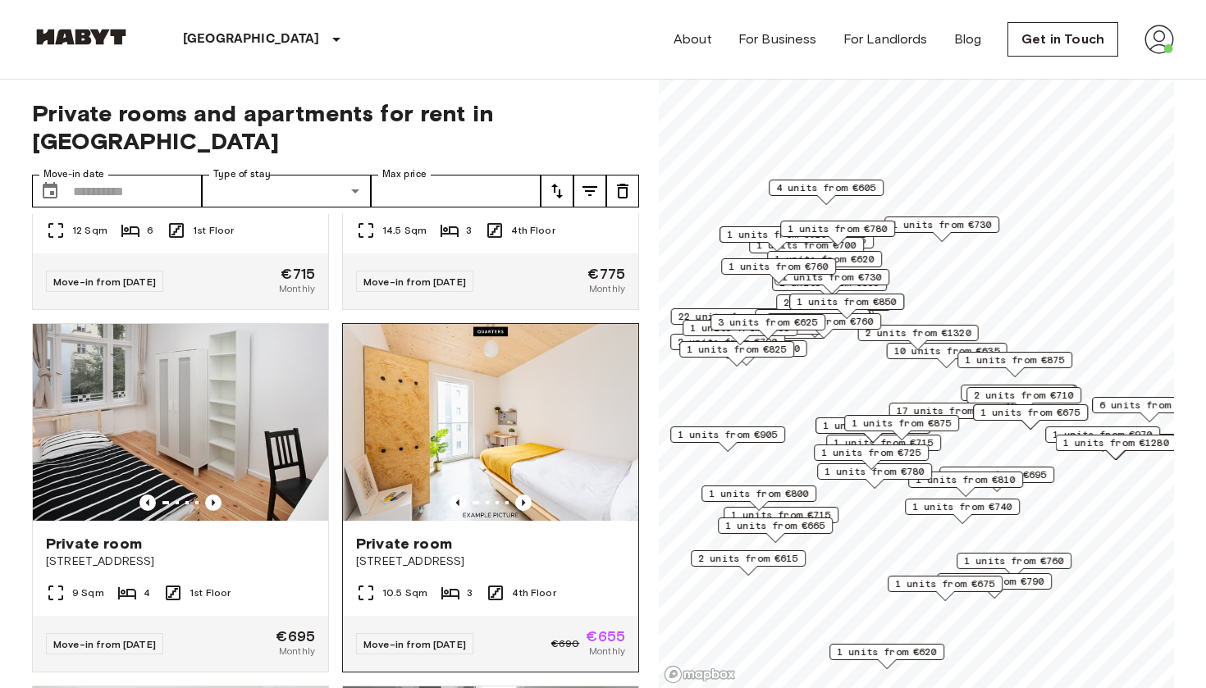
click at [502, 521] on div "Private room Müllerstraße 55A" at bounding box center [490, 552] width 295 height 62
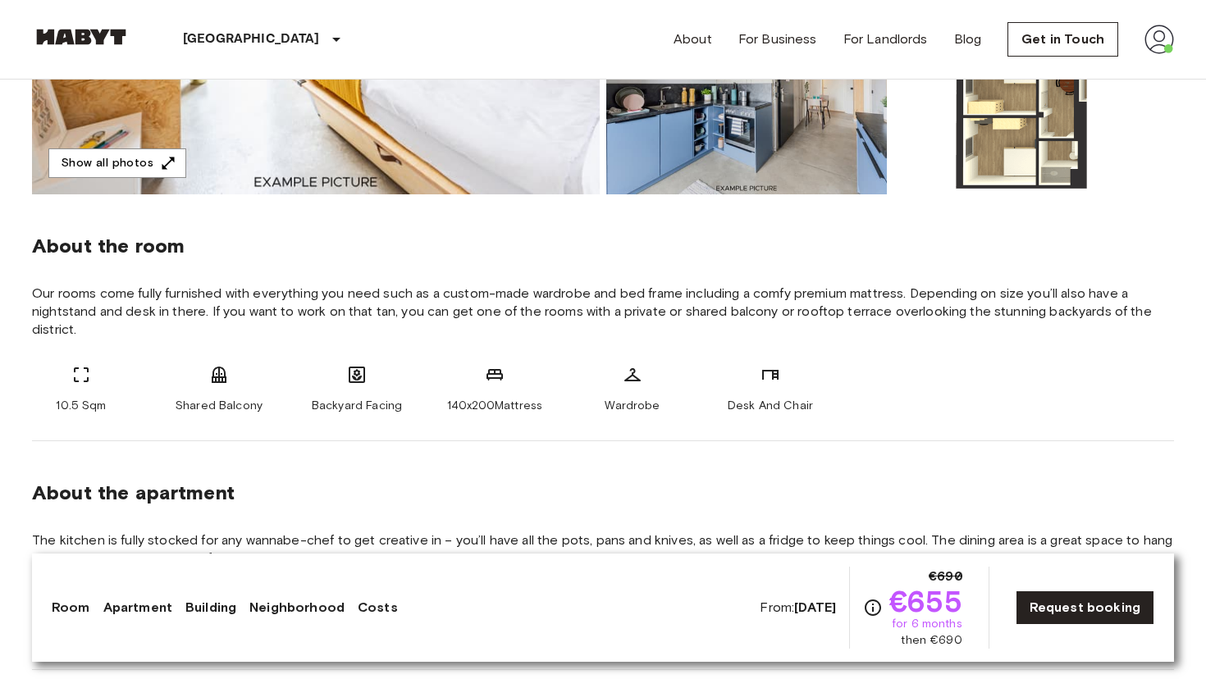
scroll to position [398, 0]
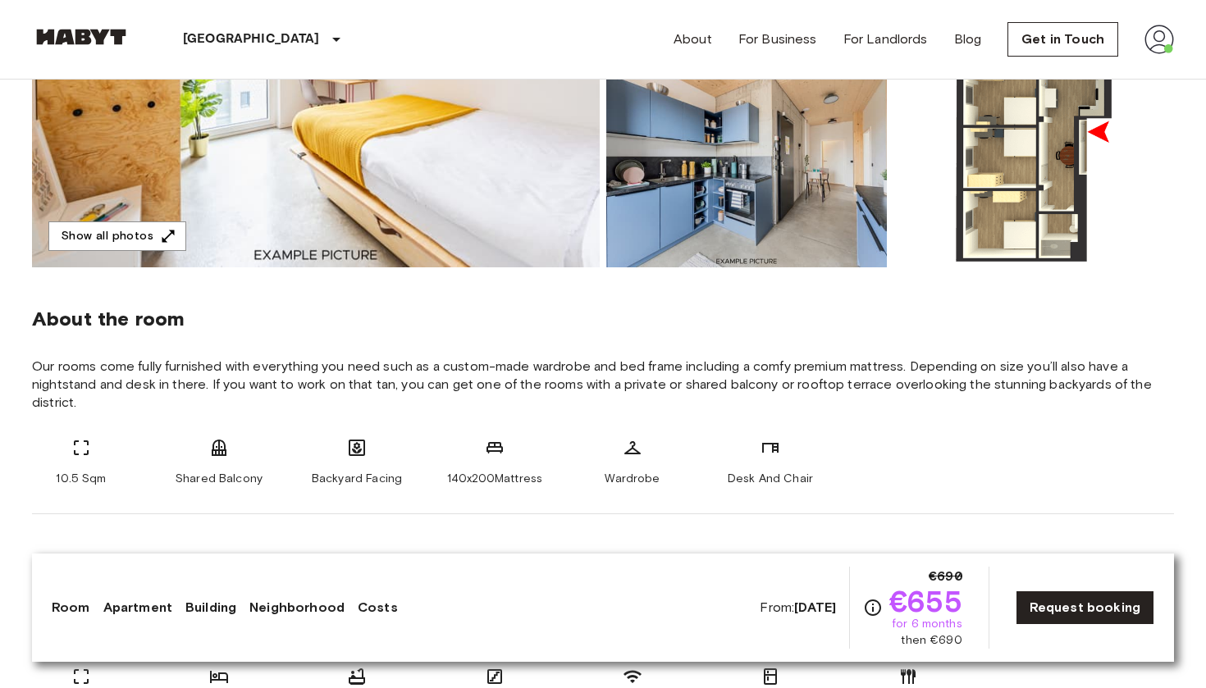
click at [1023, 200] on img at bounding box center [1033, 159] width 280 height 215
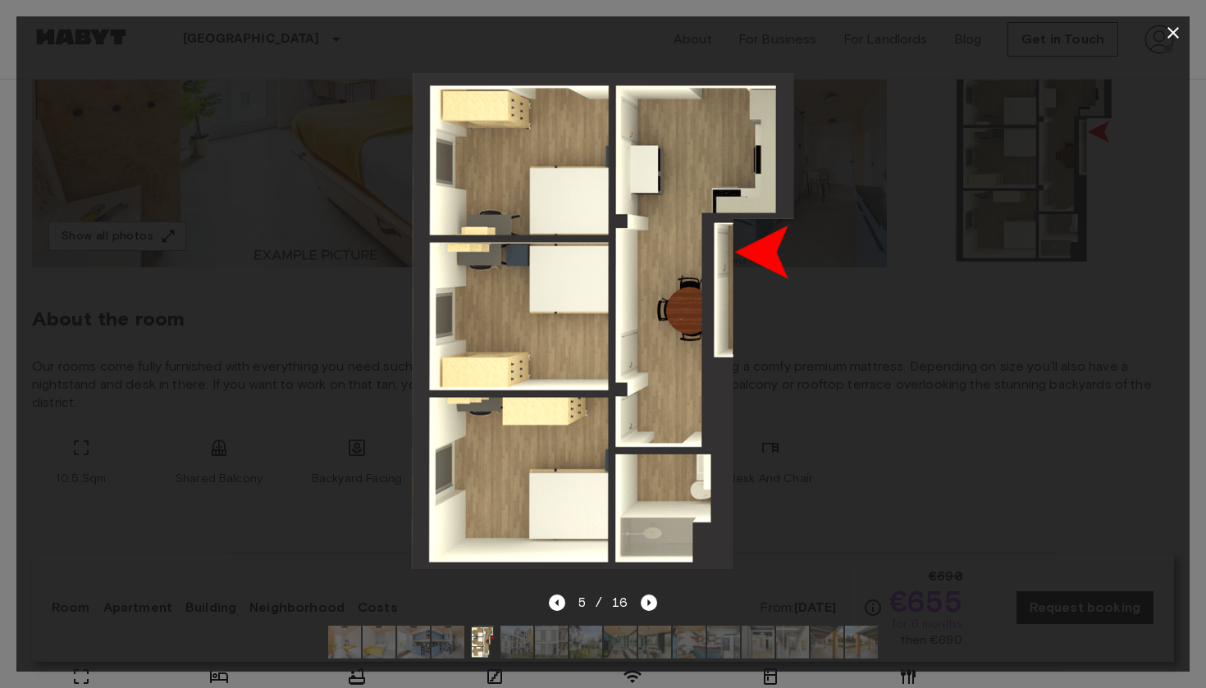
click at [1174, 36] on icon "button" at bounding box center [1173, 33] width 20 height 20
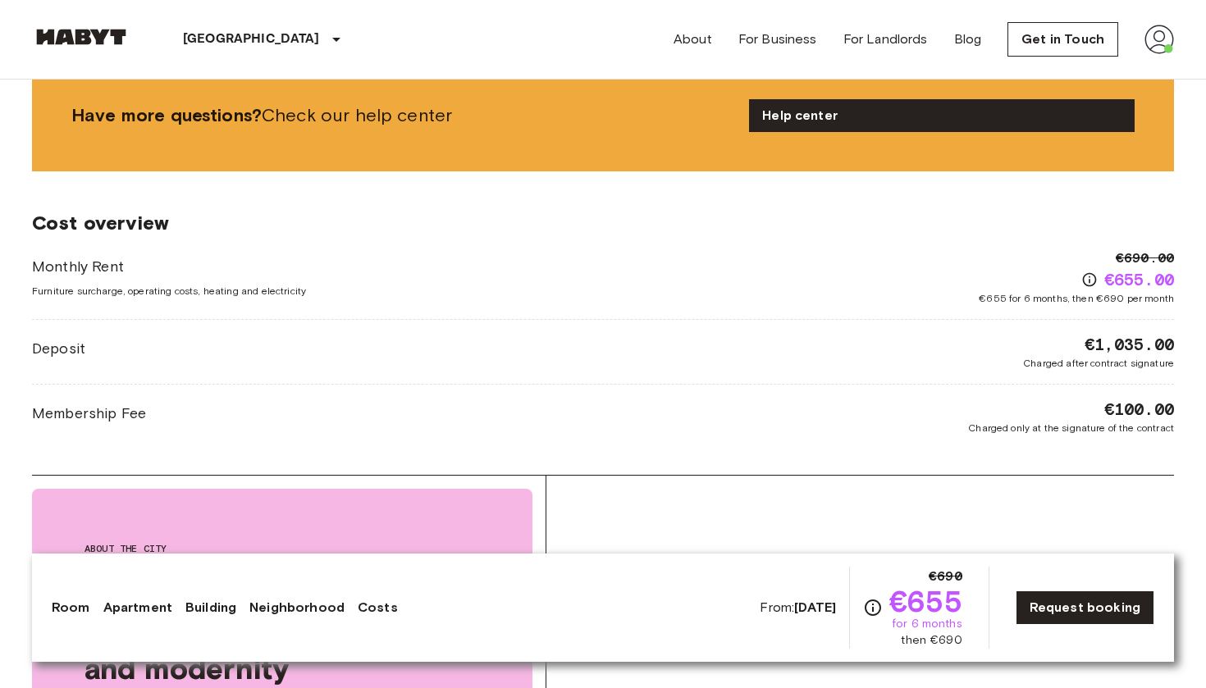
scroll to position [2404, 0]
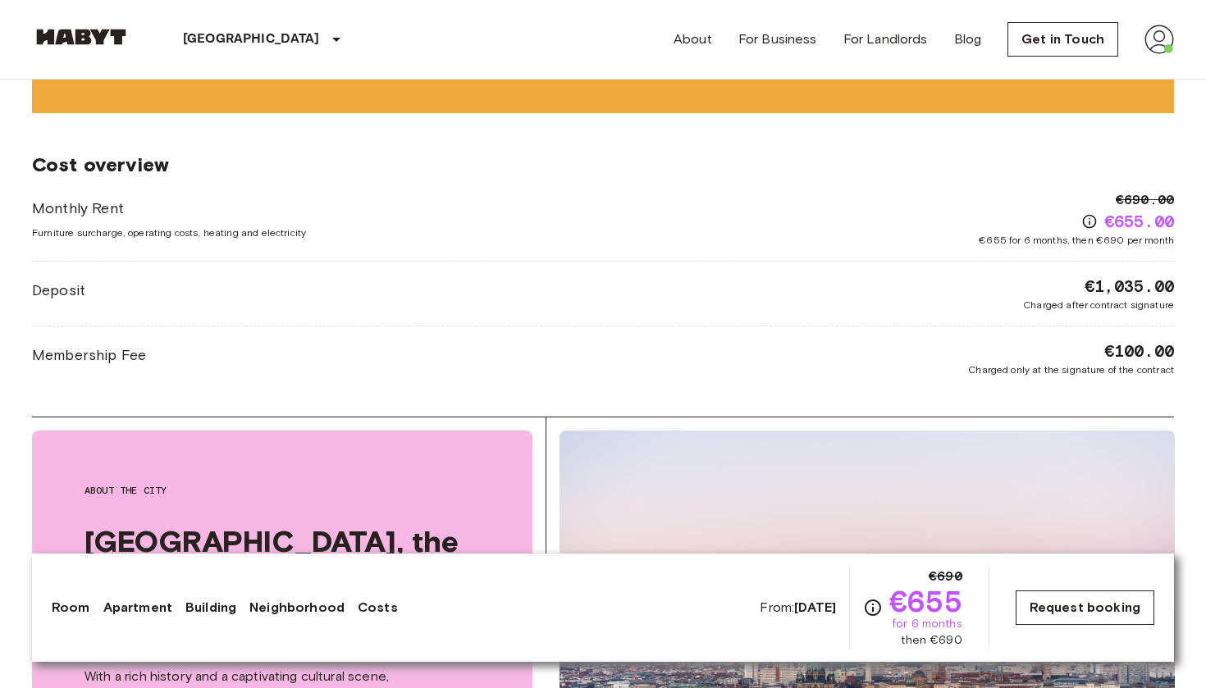
click at [1040, 605] on link "Request booking" at bounding box center [1084, 607] width 139 height 34
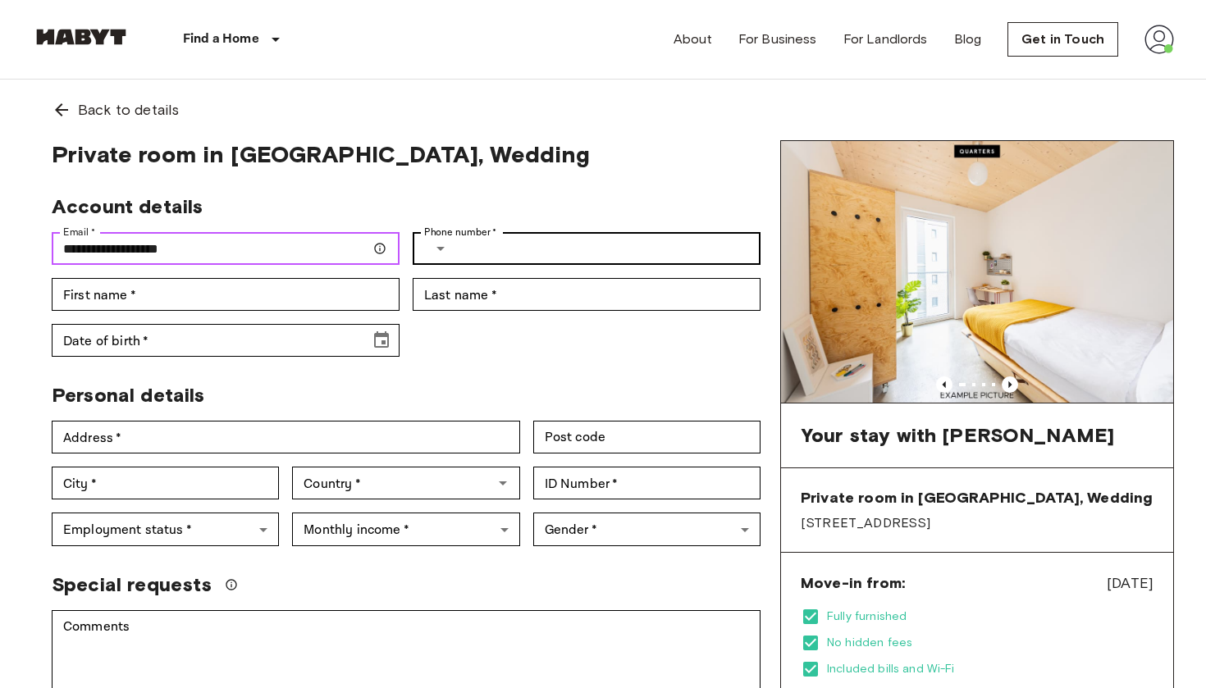
type input "**********"
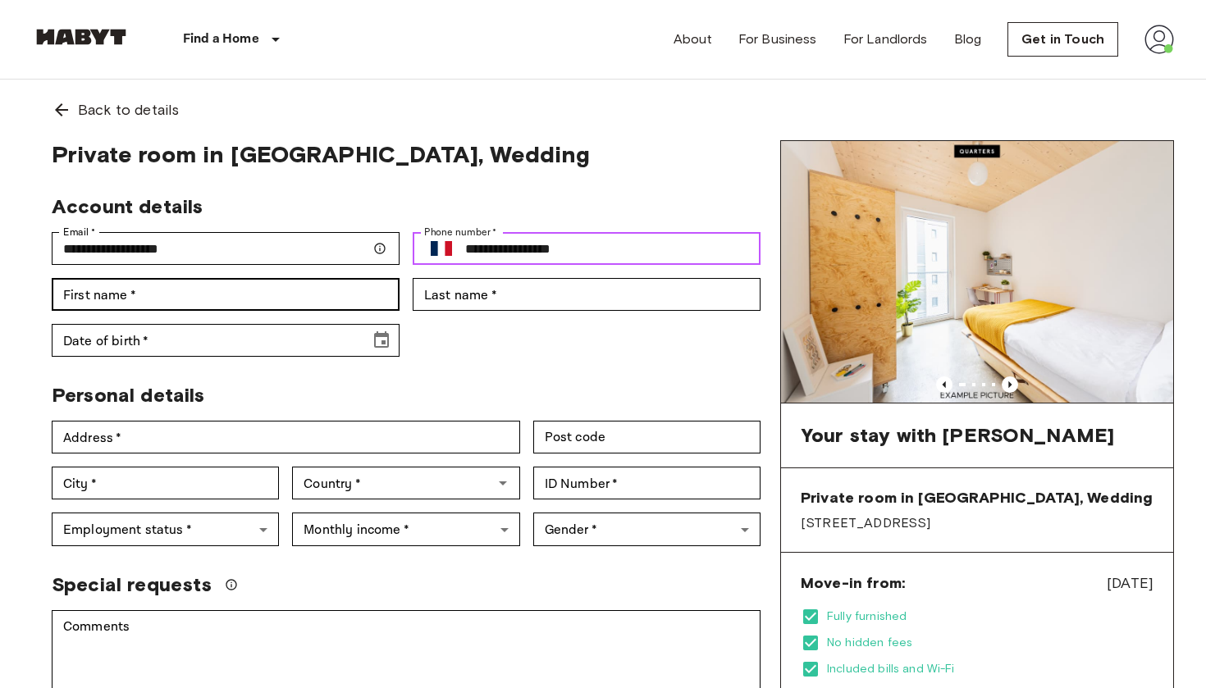
type input "**********"
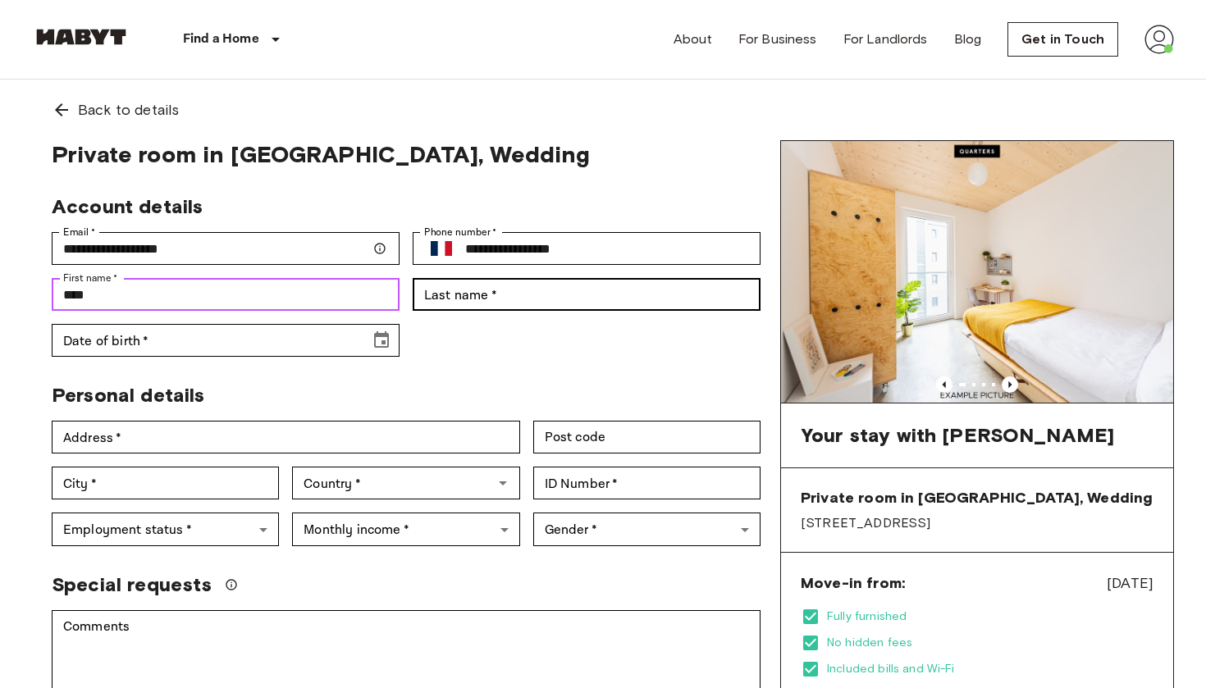
type input "****"
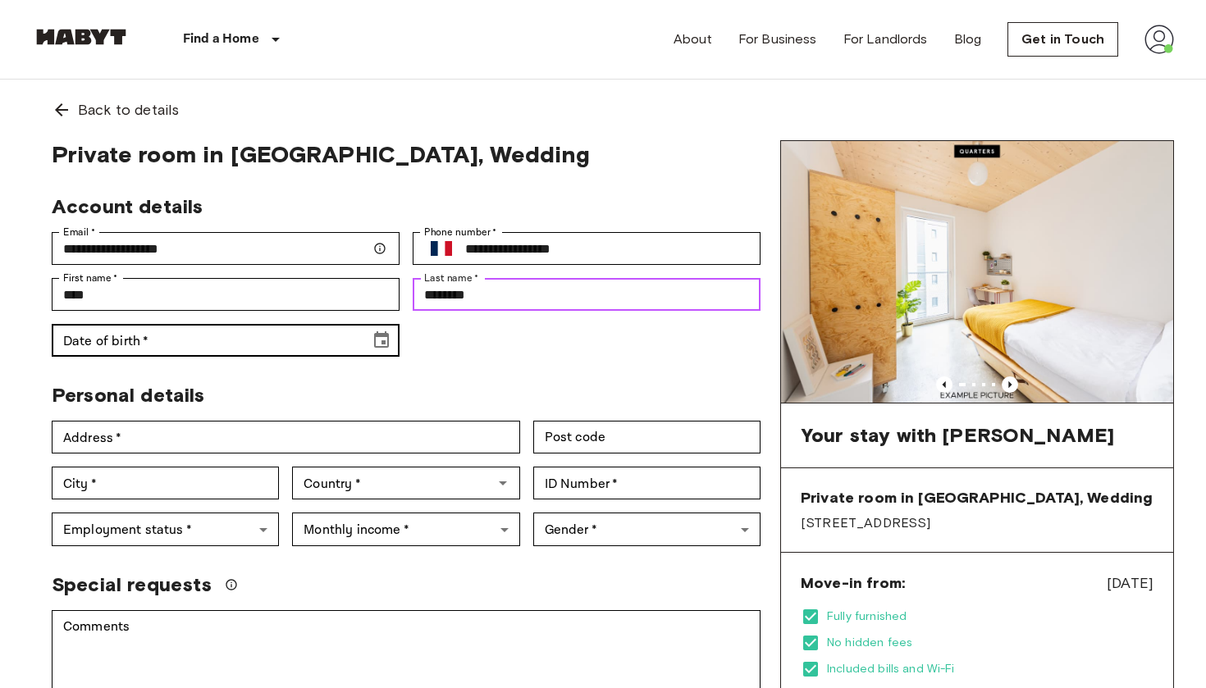
type input "********"
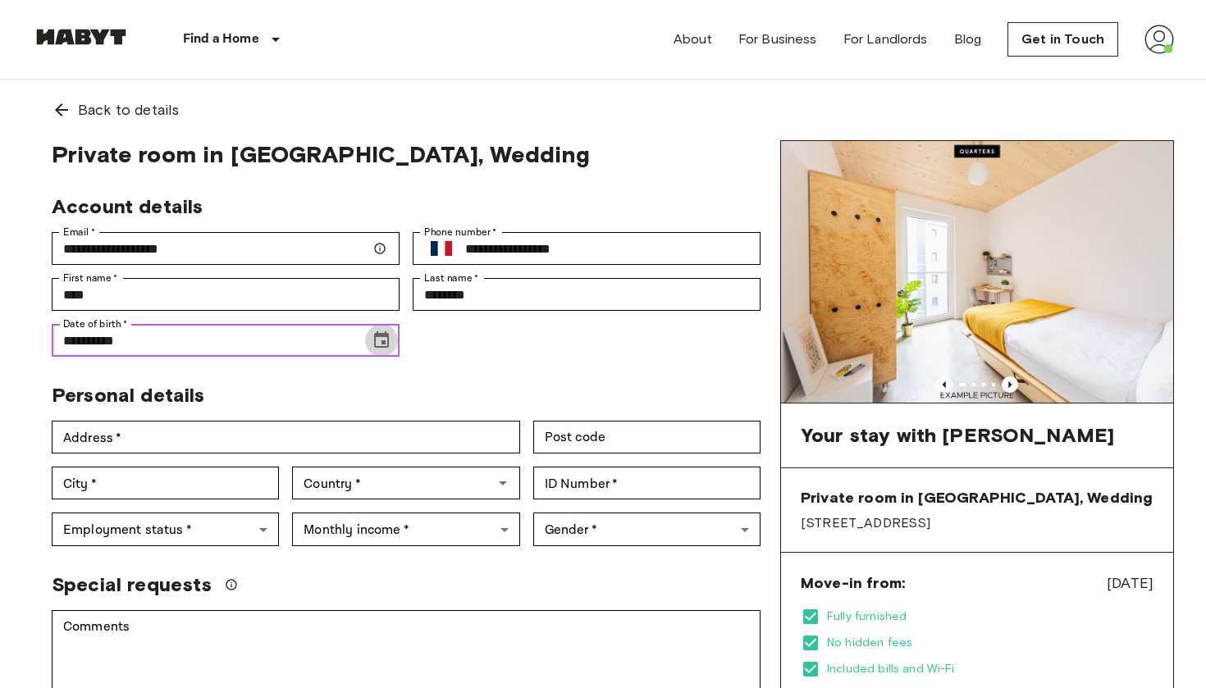
click at [389, 349] on icon "Choose date, selected date is Oct 11, 1902" at bounding box center [381, 340] width 20 height 20
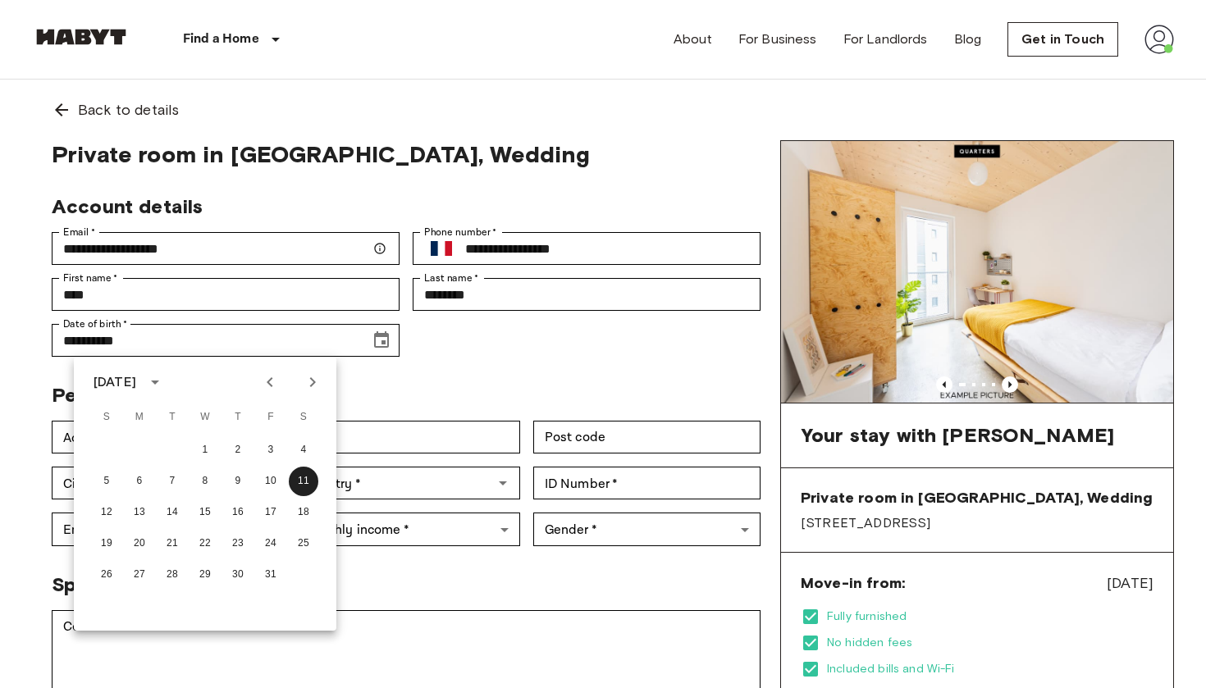
click at [136, 377] on div "October 1902" at bounding box center [114, 382] width 43 height 20
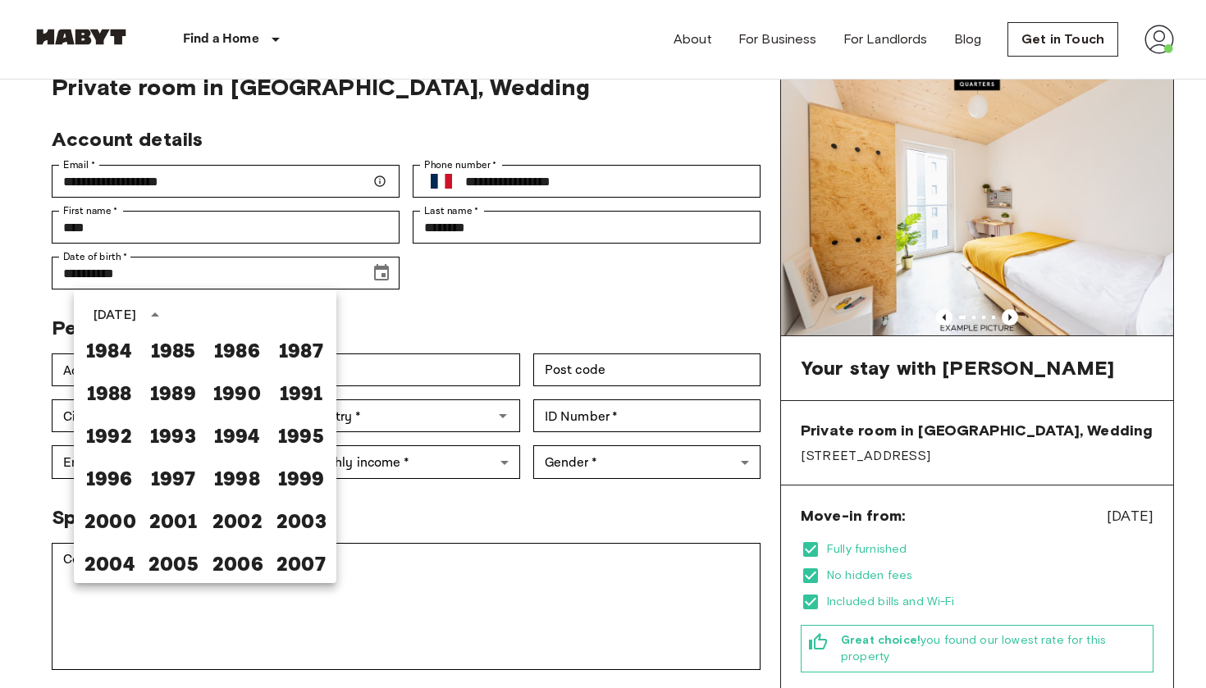
scroll to position [71, 0]
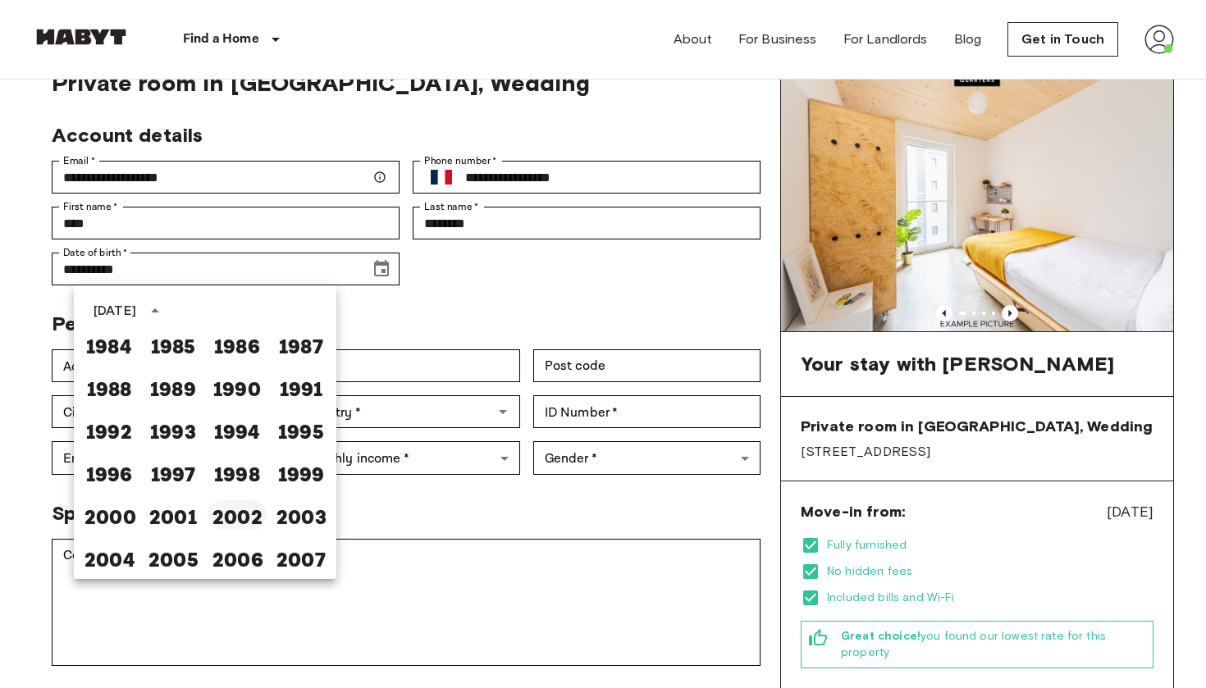
click at [230, 519] on button "2002" at bounding box center [236, 515] width 59 height 30
type input "**********"
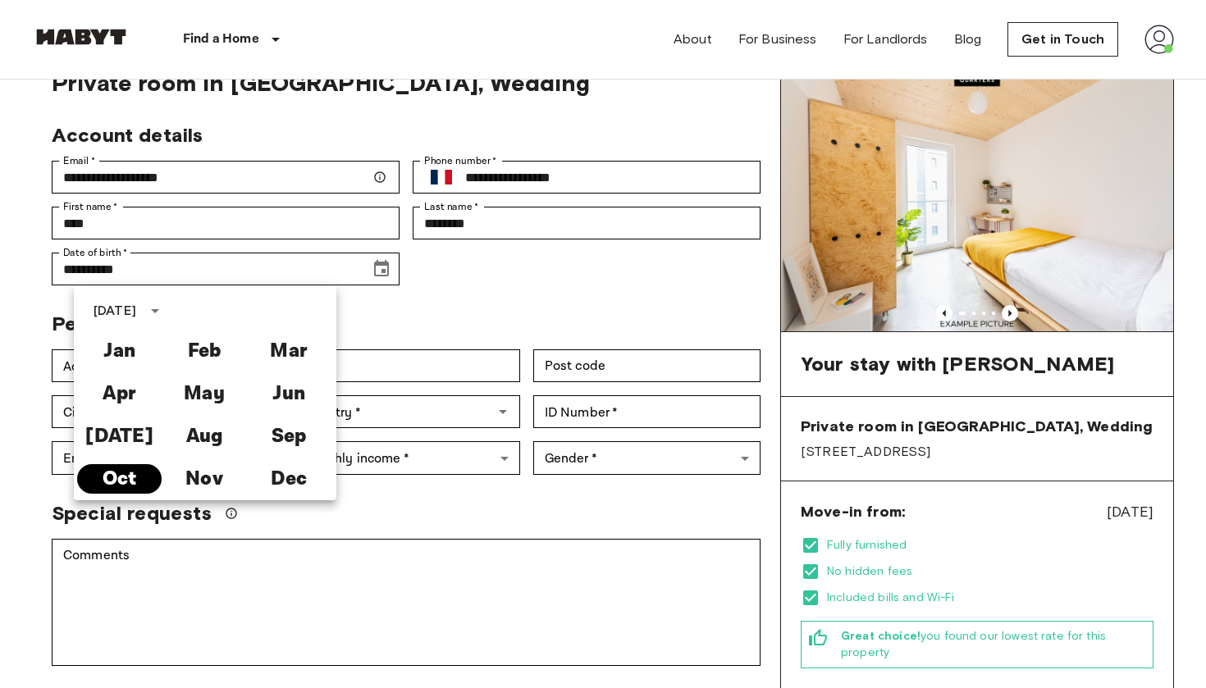
click at [135, 476] on button "Oct" at bounding box center [119, 479] width 84 height 30
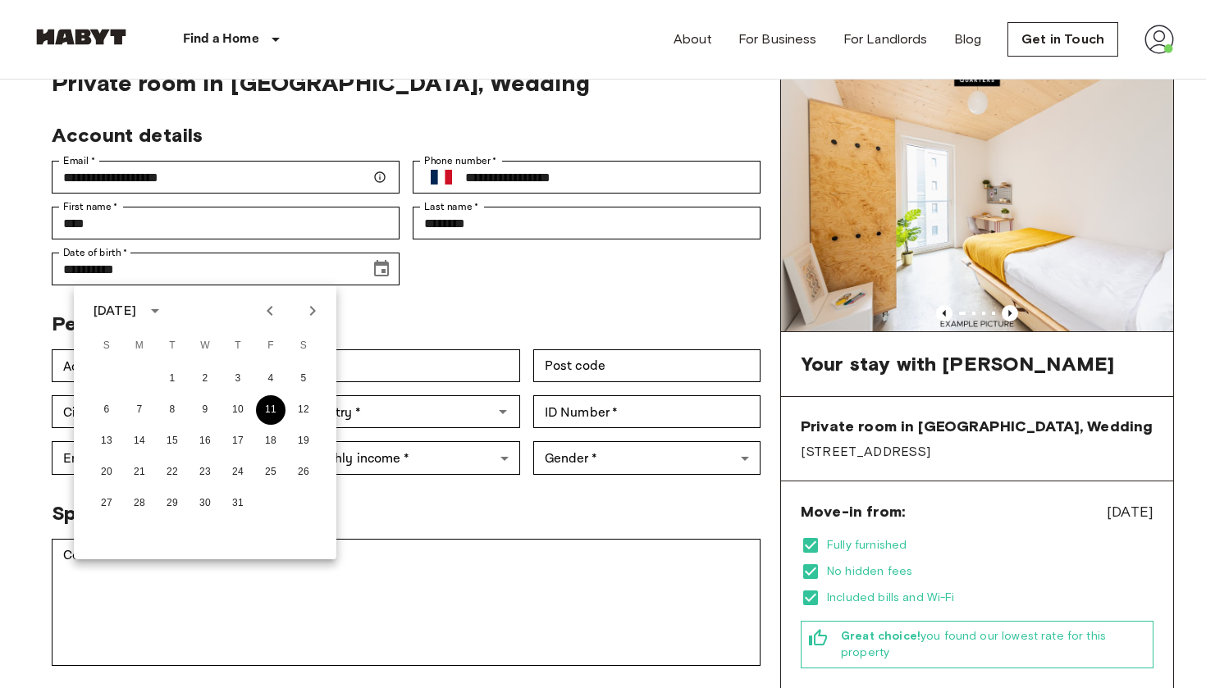
click at [272, 408] on button "11" at bounding box center [271, 410] width 30 height 30
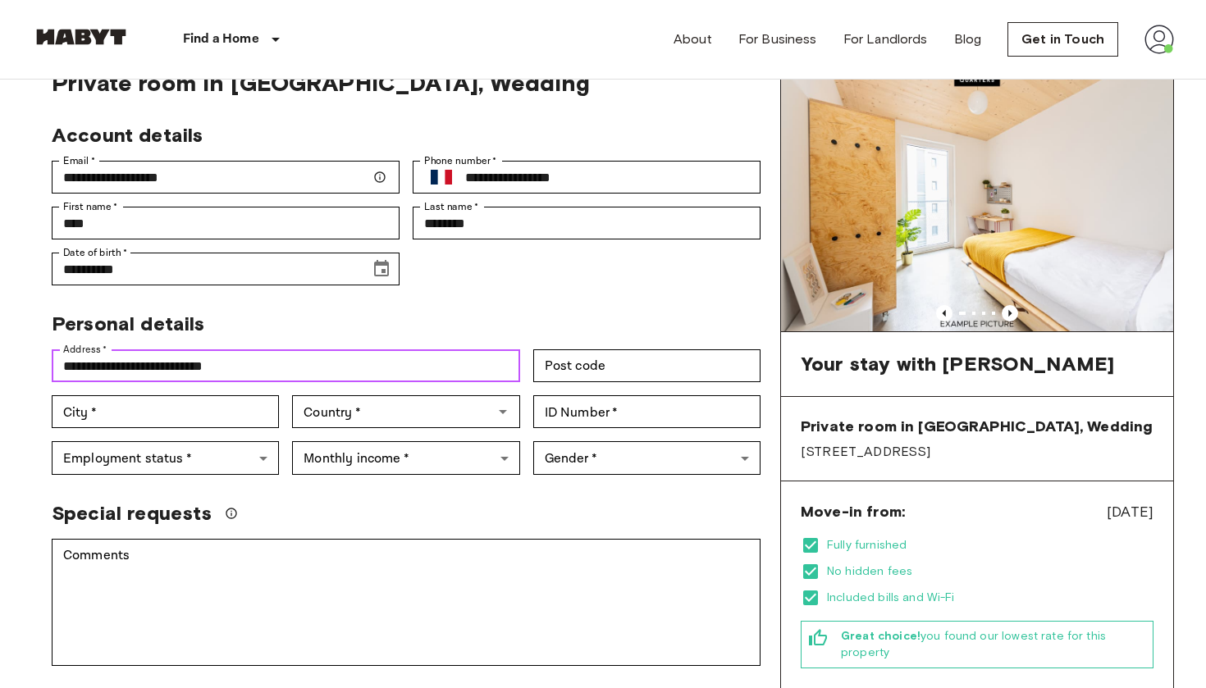
type input "**********"
click at [605, 343] on div "Post code Post code" at bounding box center [640, 359] width 240 height 46
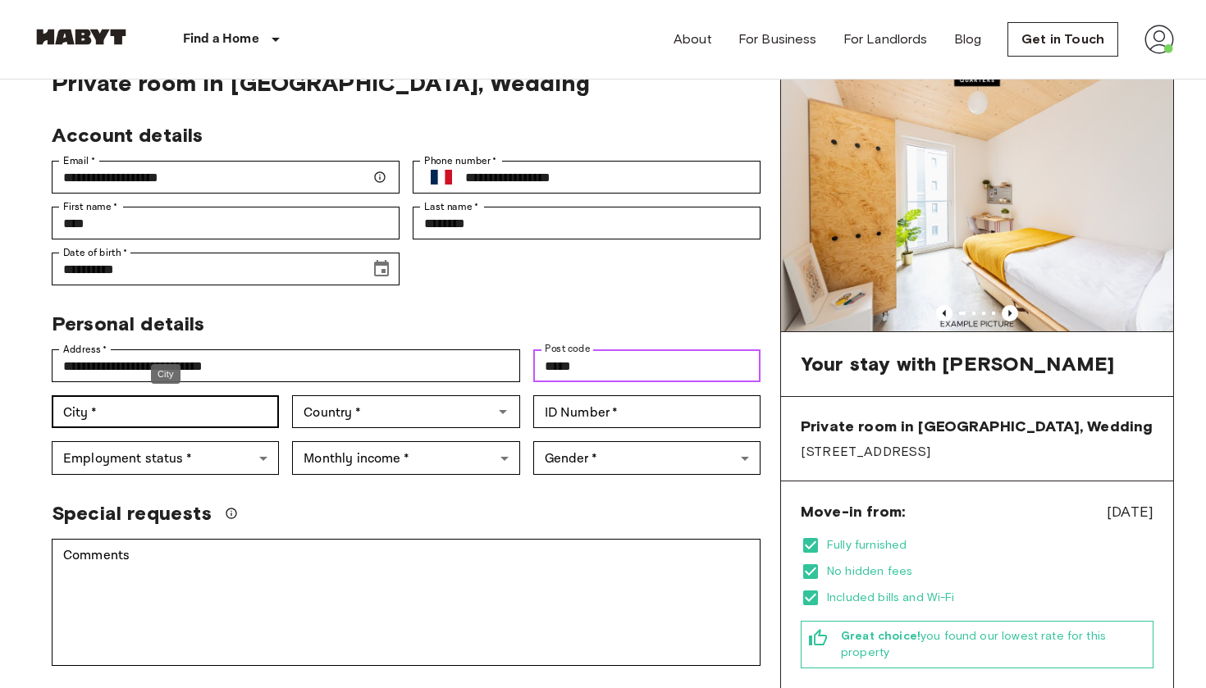
type input "*****"
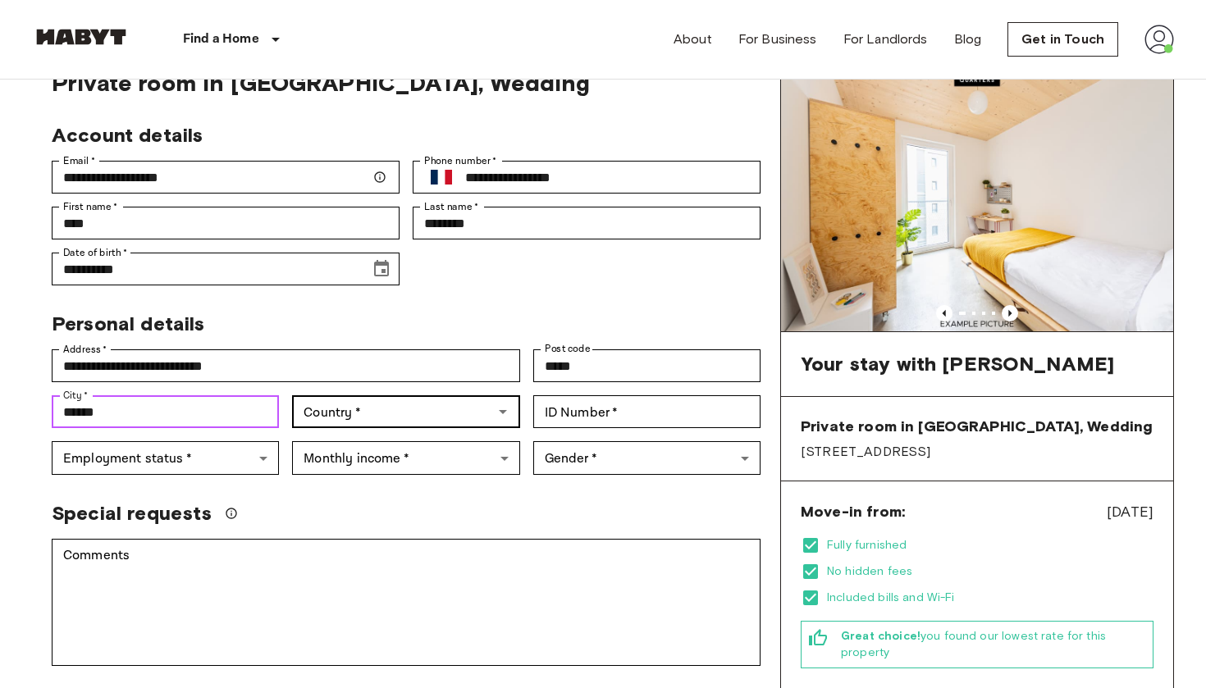
type input "******"
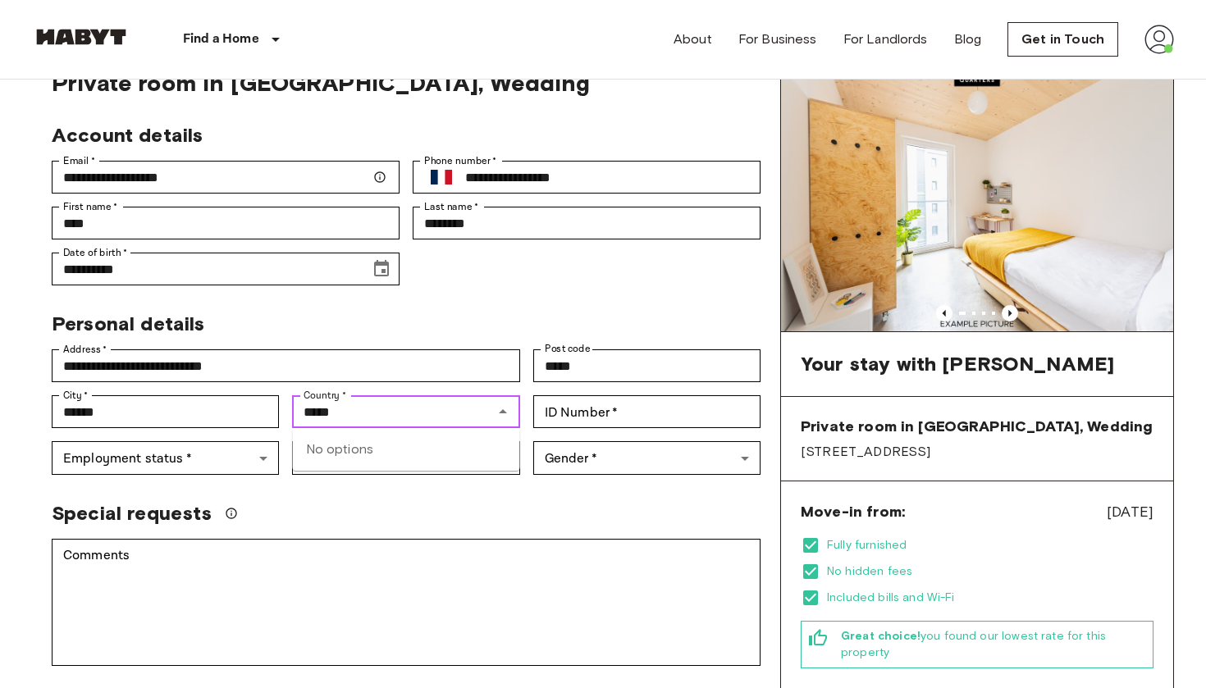
click at [312, 413] on input "*****" at bounding box center [392, 411] width 190 height 23
type input "*"
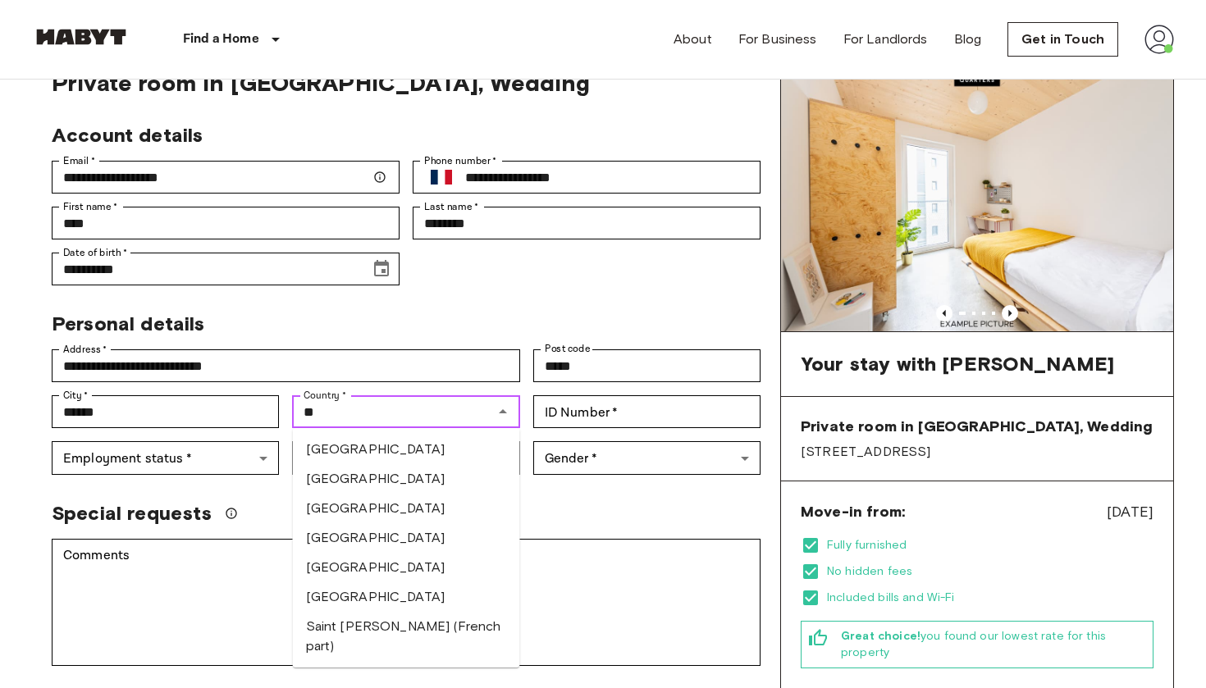
click at [344, 469] on li "France" at bounding box center [406, 479] width 227 height 30
type input "******"
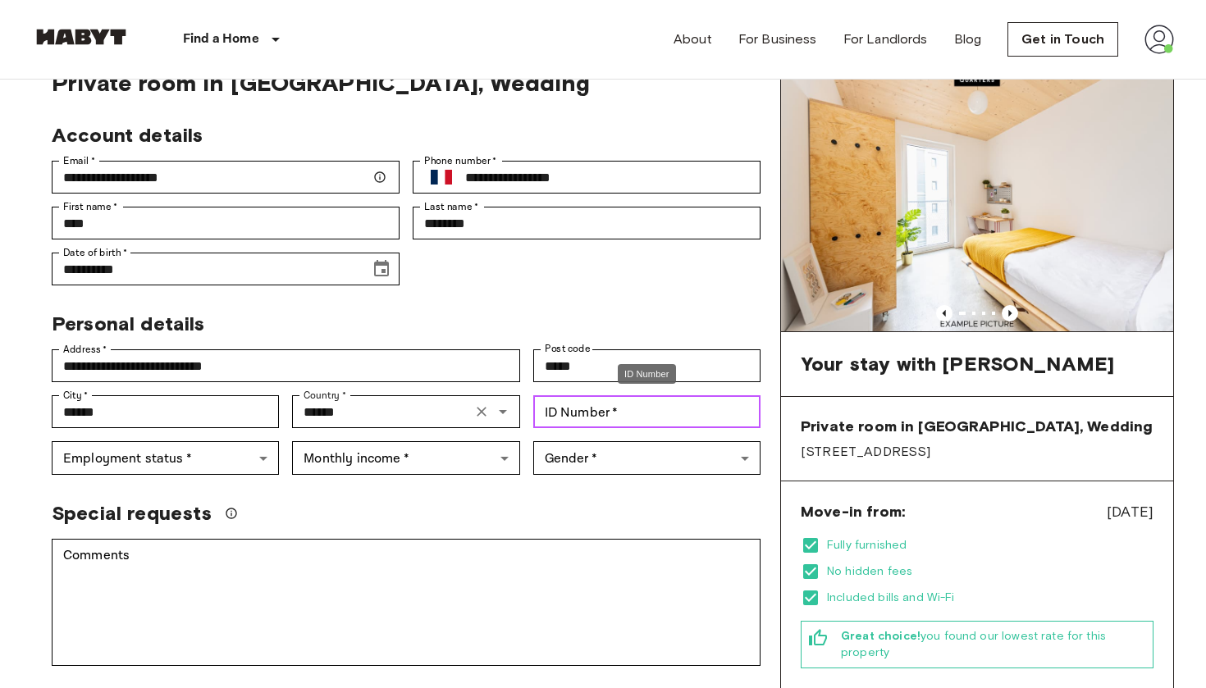
click at [591, 412] on input "ID Number   *" at bounding box center [646, 411] width 227 height 33
type input "*********"
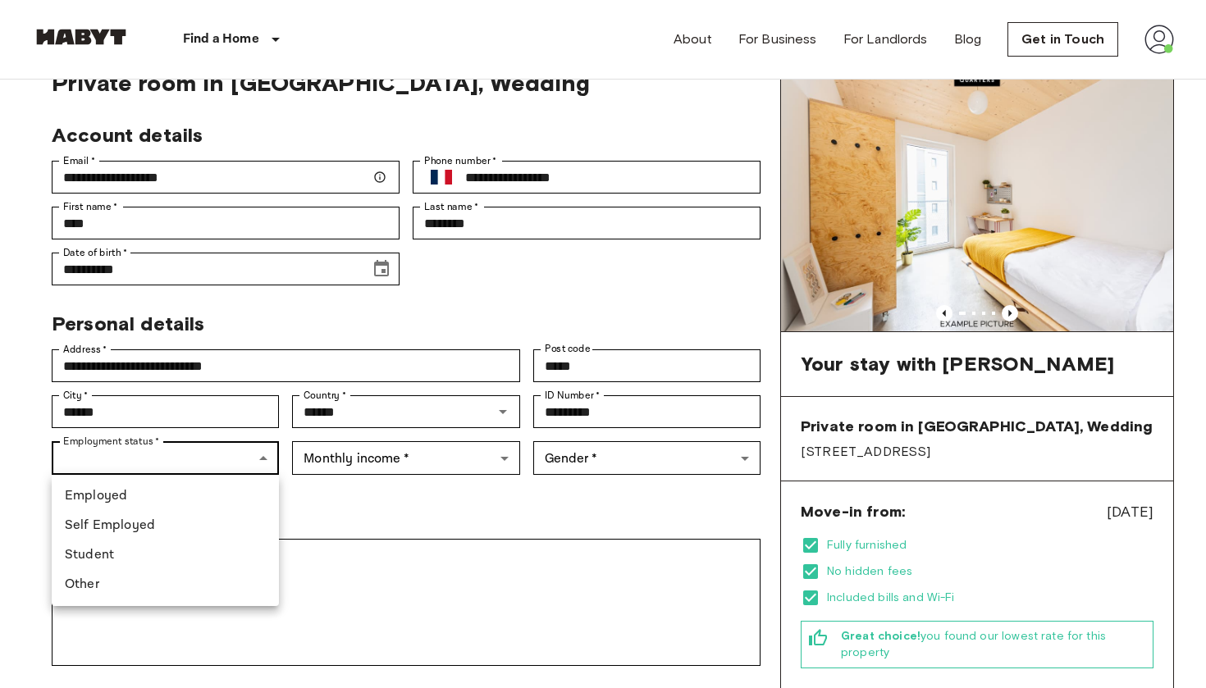
click at [125, 549] on li "Student" at bounding box center [165, 555] width 227 height 30
type input "*******"
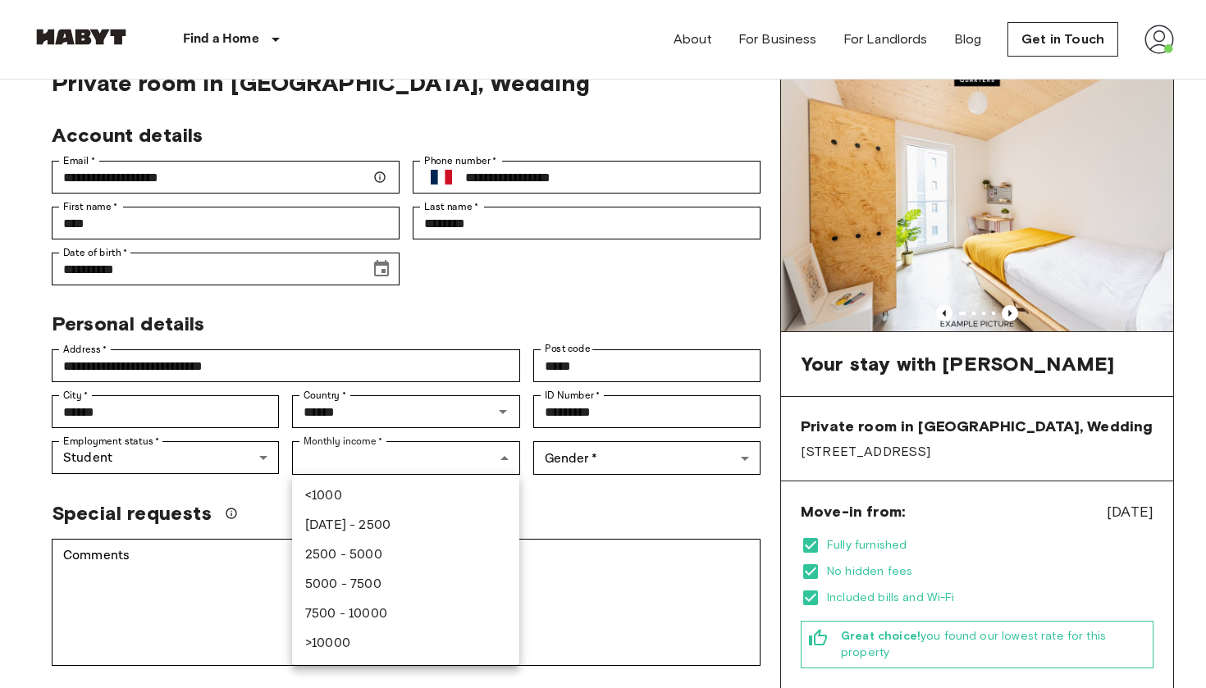
click at [330, 525] on li "1000 - 2500" at bounding box center [405, 526] width 227 height 30
type input "***"
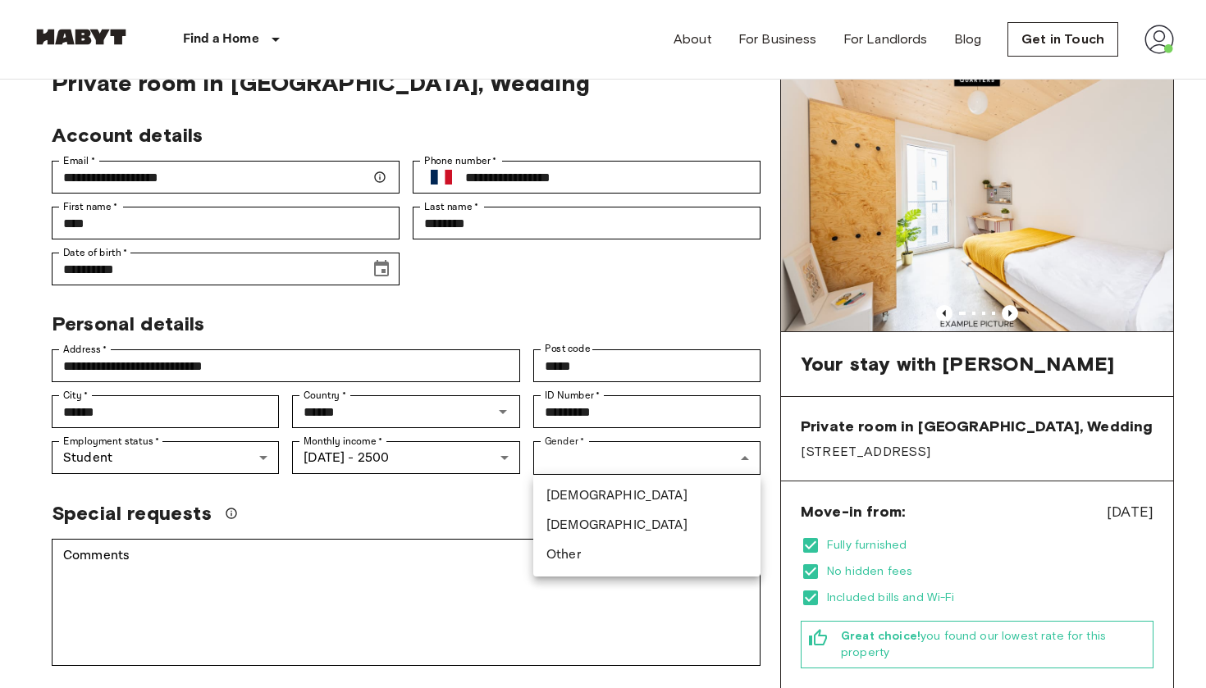
click at [567, 495] on li "Male" at bounding box center [646, 496] width 227 height 30
type input "****"
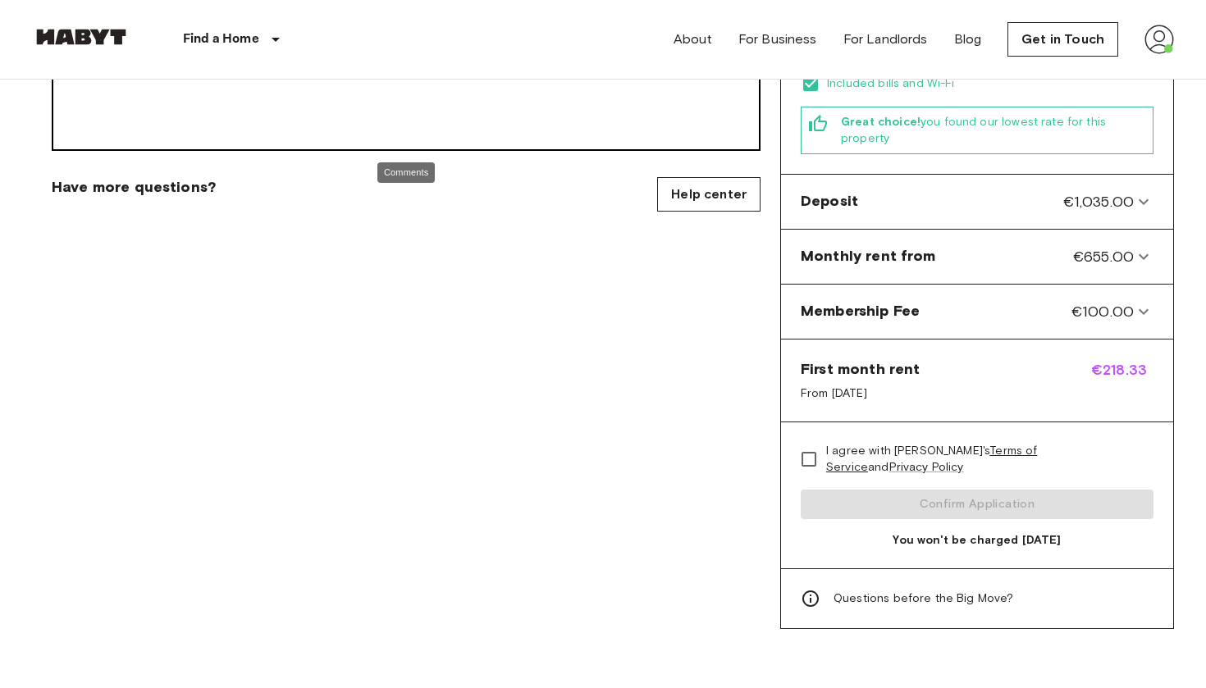
scroll to position [588, 0]
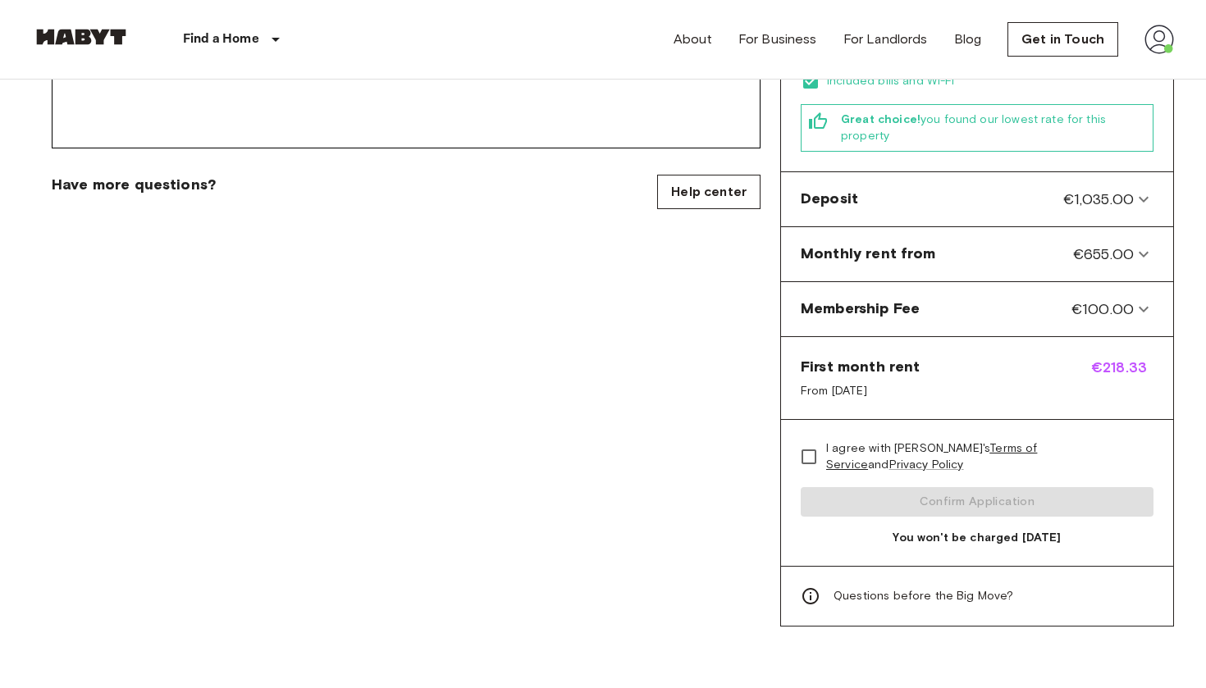
click at [827, 458] on span "I agree with Habyt's Terms of Service and Privacy Policy" at bounding box center [983, 456] width 314 height 33
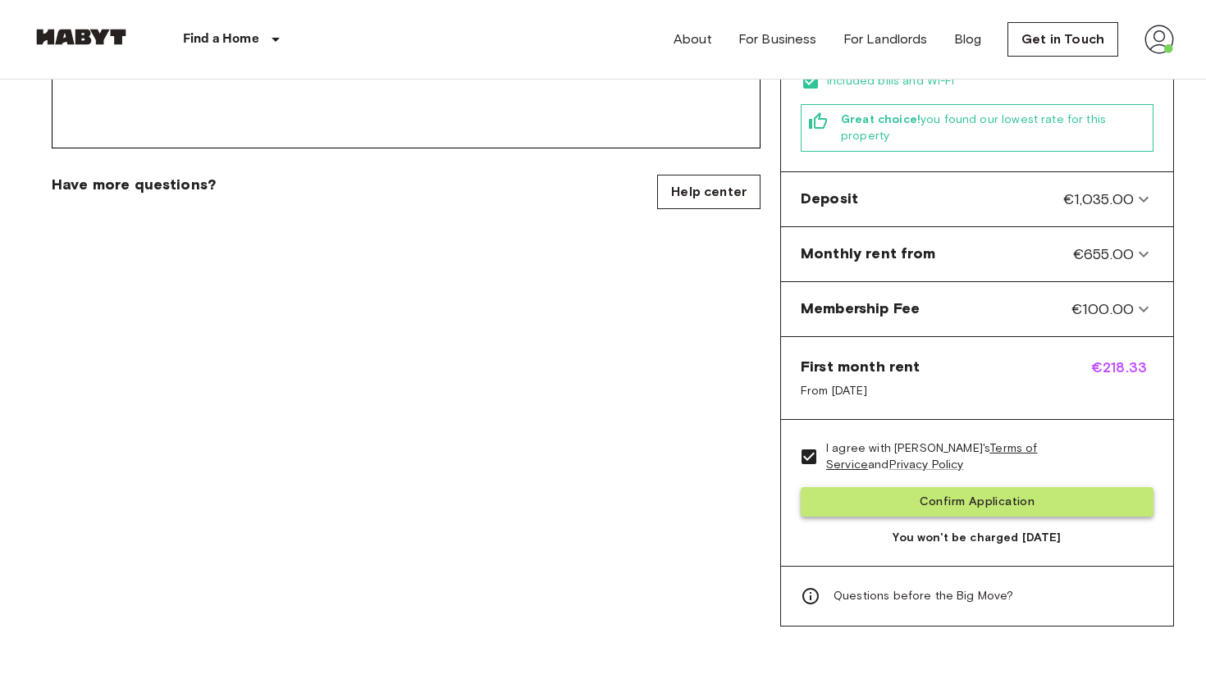
click at [864, 499] on button "Confirm Application" at bounding box center [976, 502] width 353 height 30
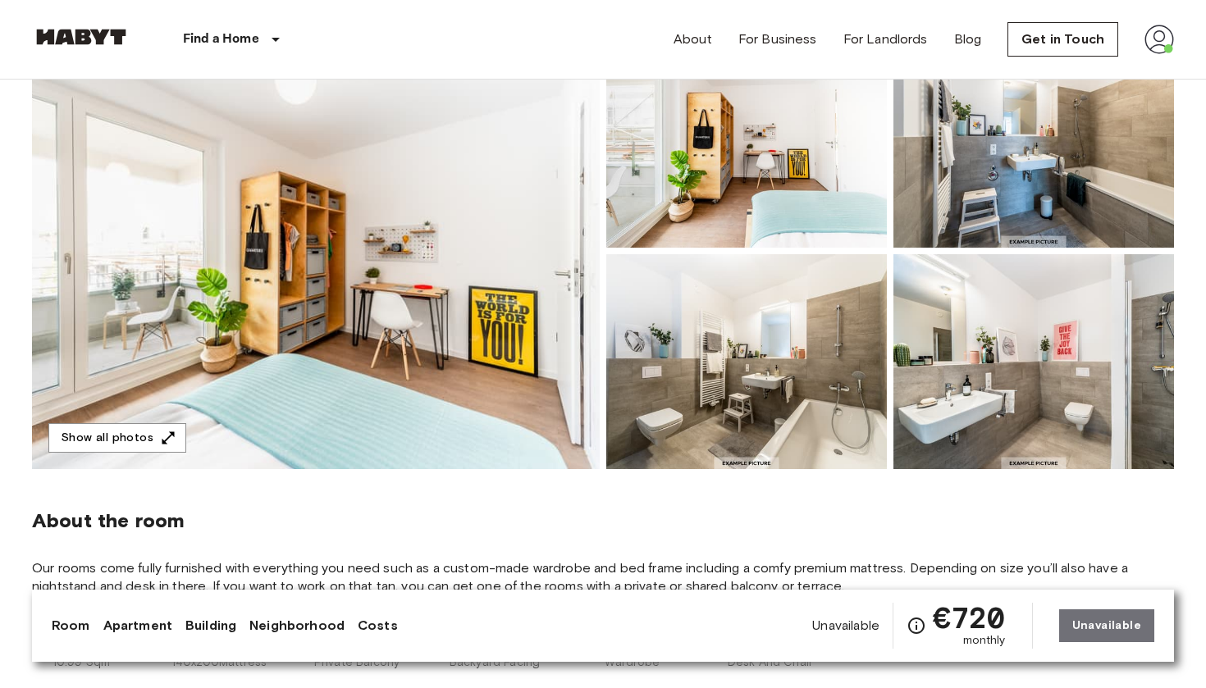
scroll to position [84, 0]
